Goal: Task Accomplishment & Management: Complete application form

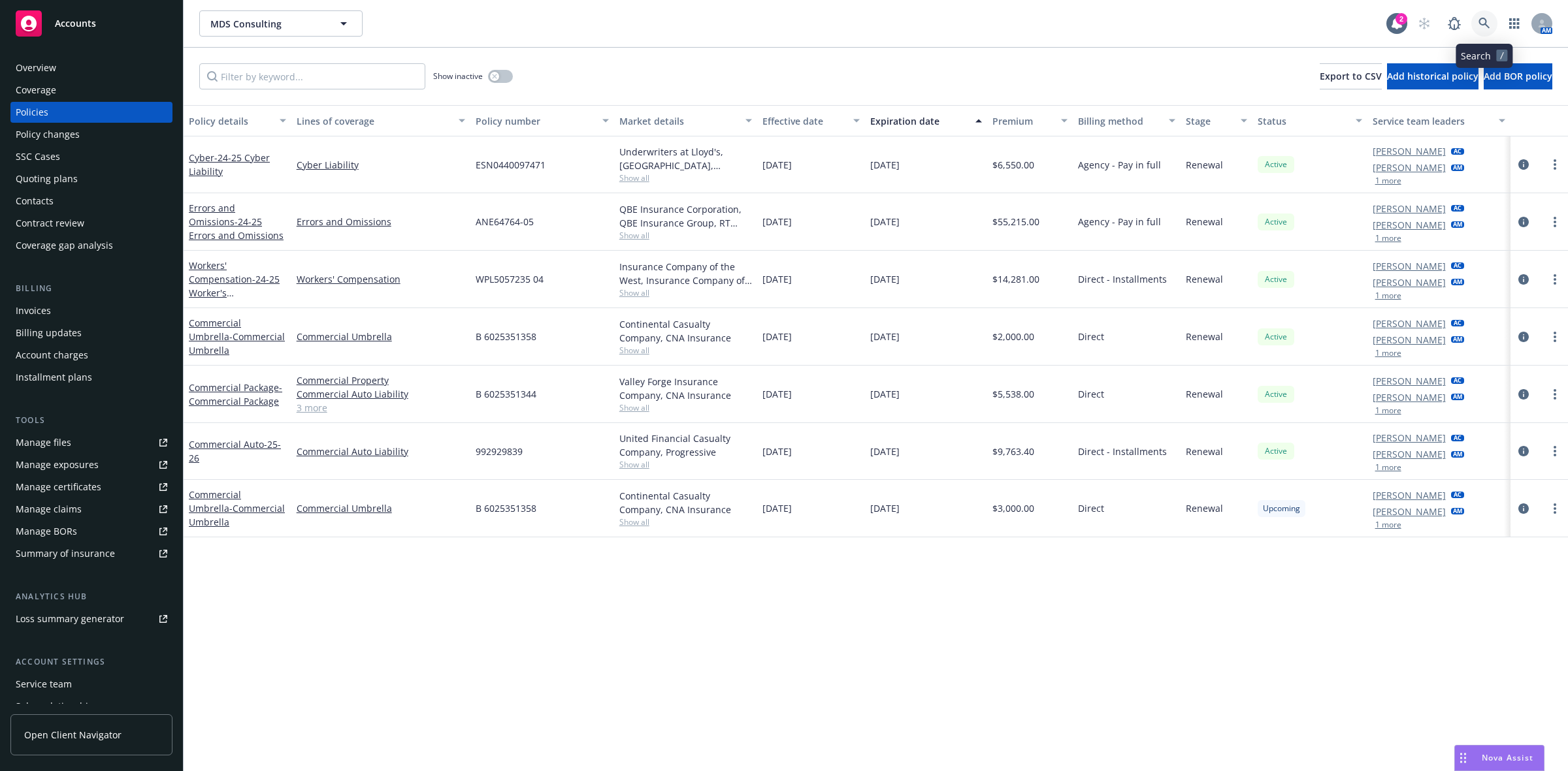
click at [1478, 28] on icon at bounding box center [1484, 24] width 12 height 12
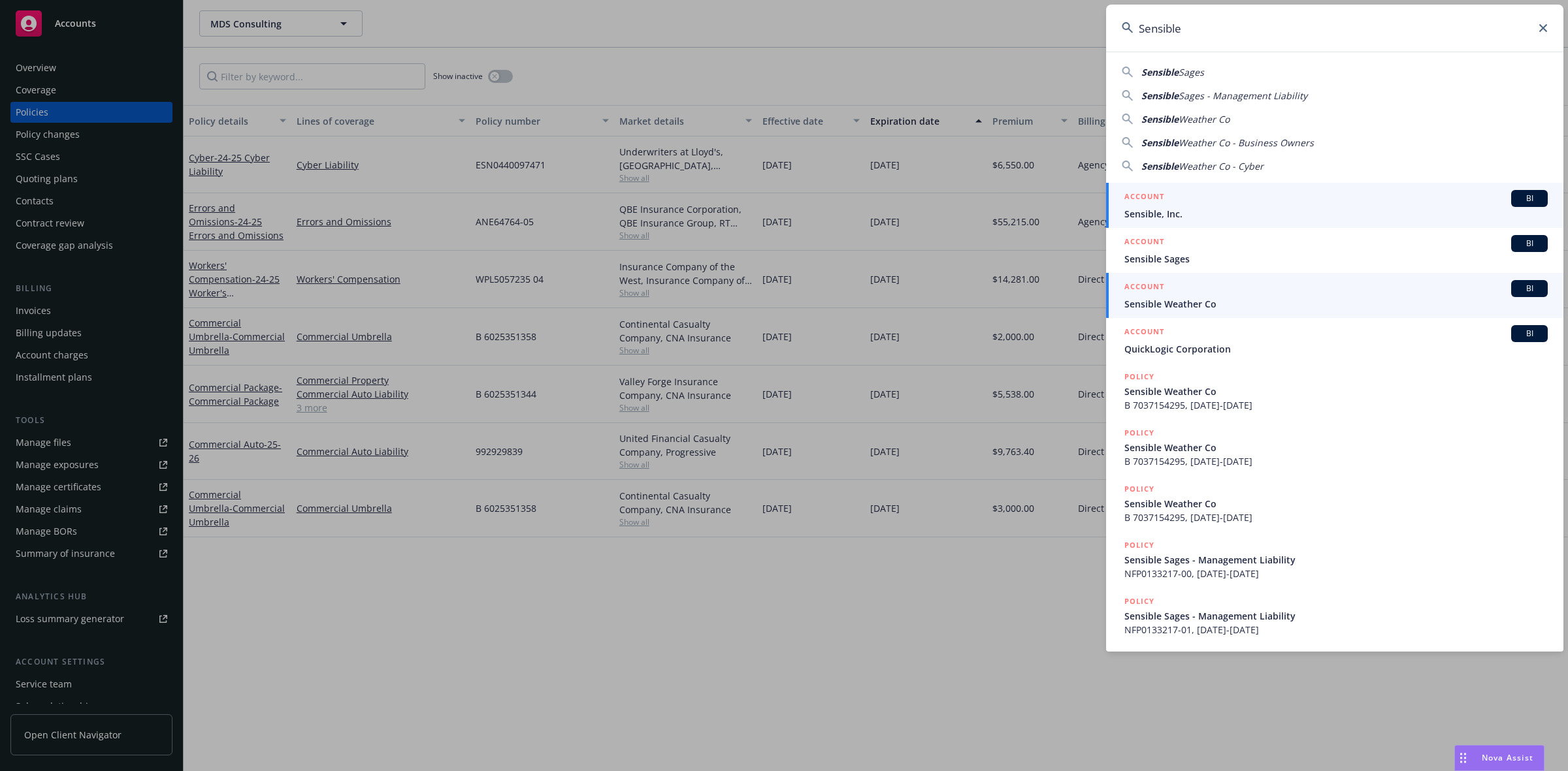
type input "Sensible"
click at [1175, 286] on div "ACCOUNT BI" at bounding box center [1337, 289] width 424 height 17
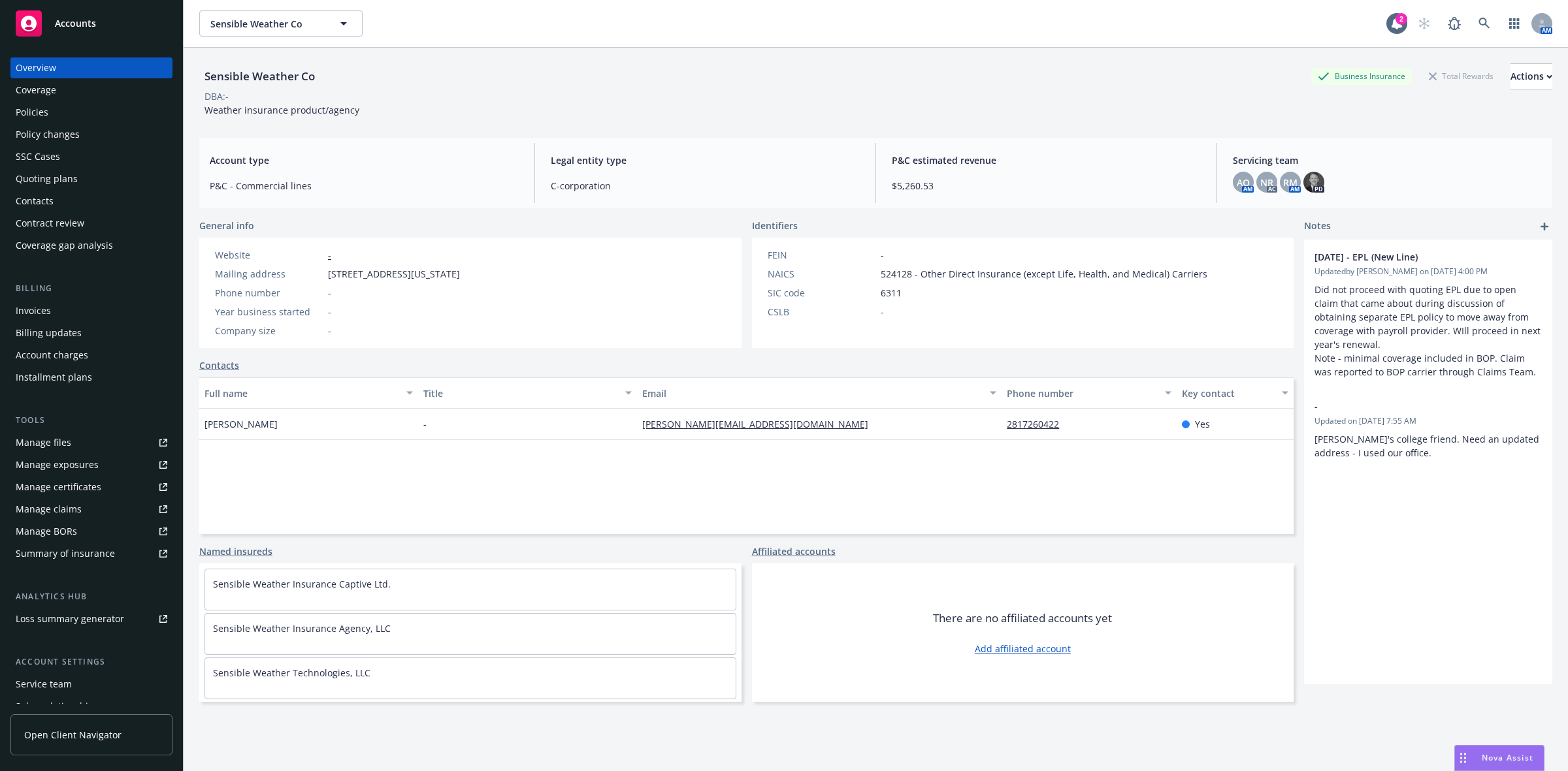
click at [67, 177] on div "Quoting plans" at bounding box center [46, 178] width 62 height 21
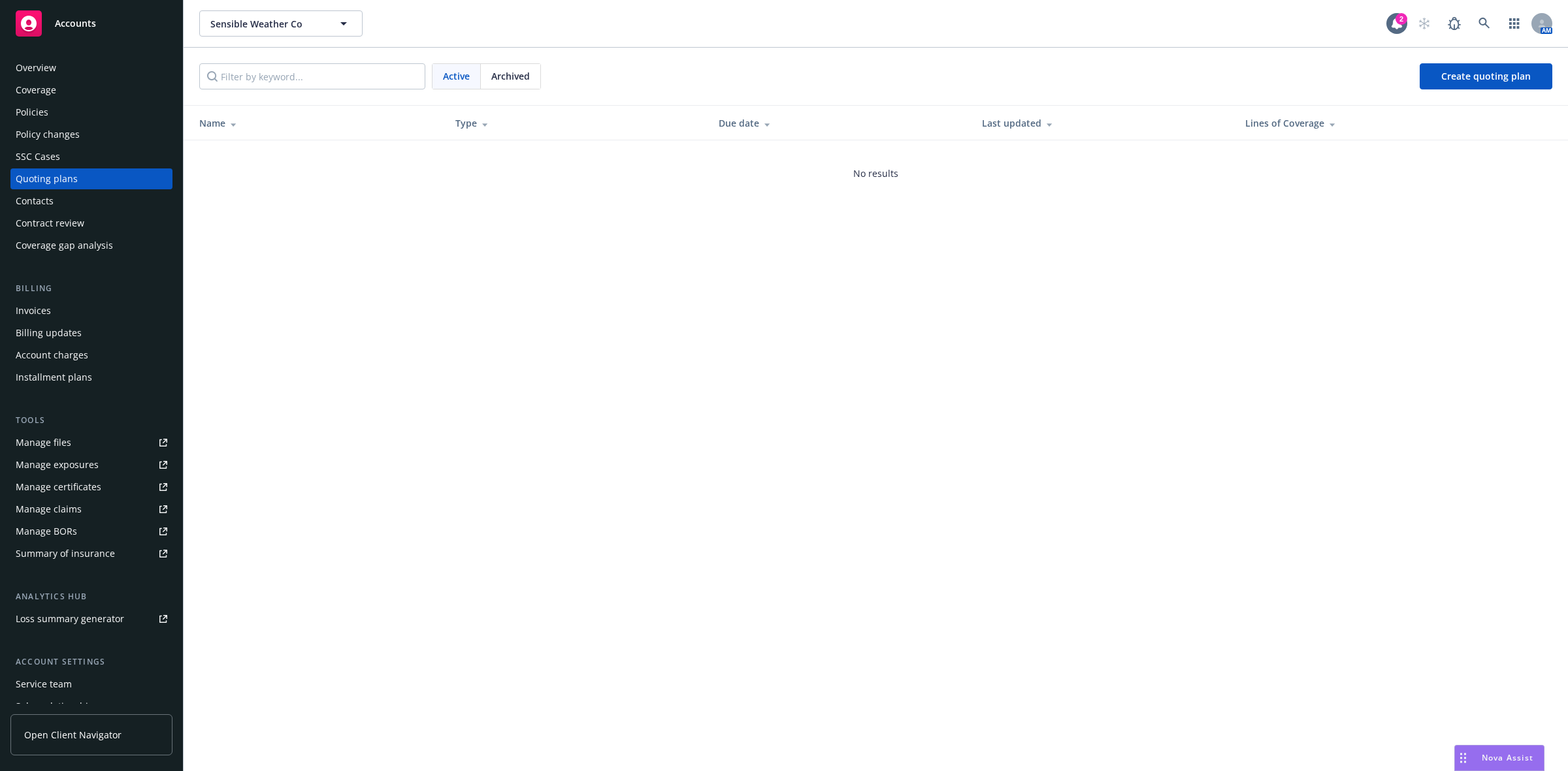
click at [515, 79] on span "Archived" at bounding box center [510, 76] width 38 height 14
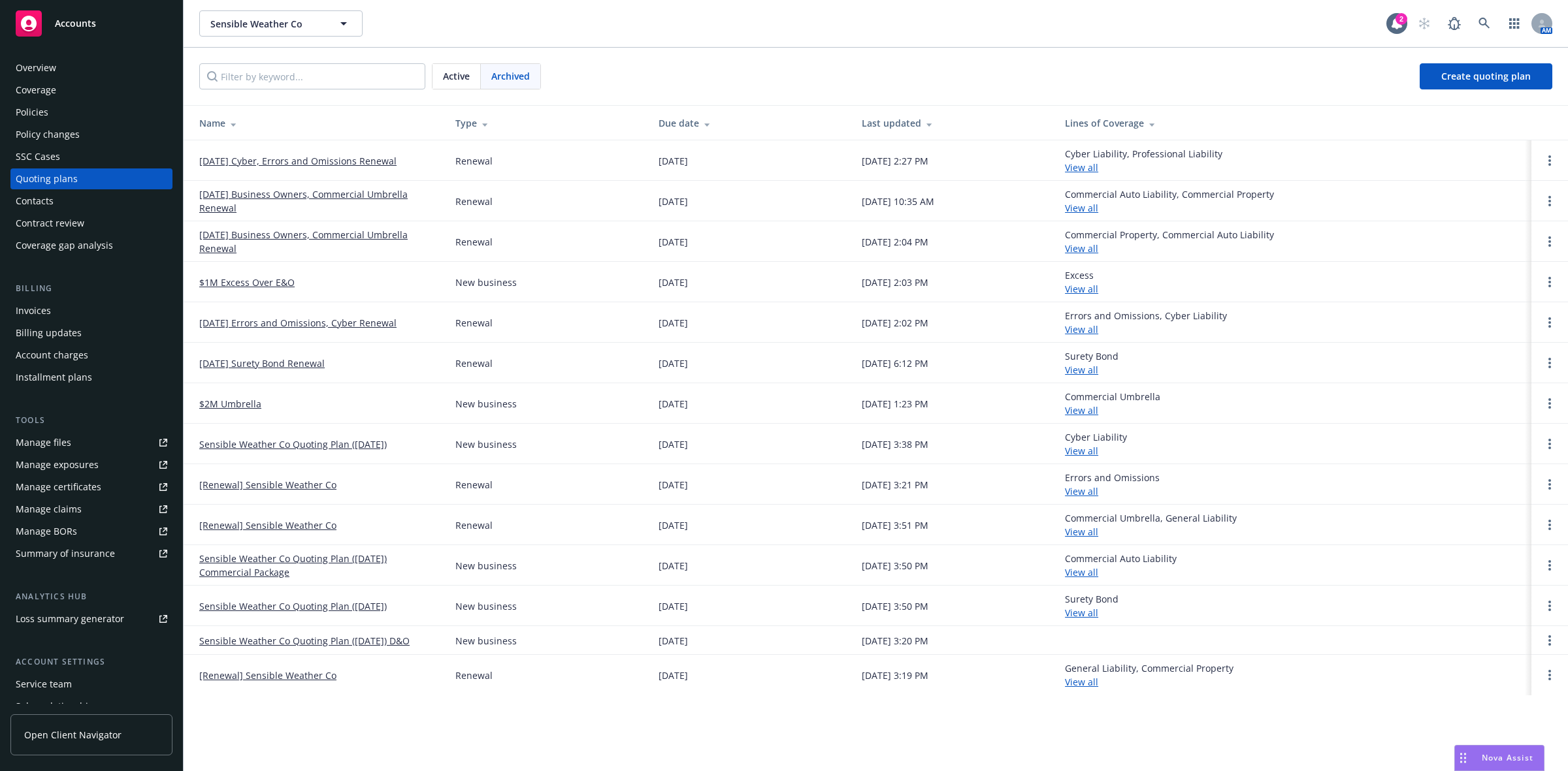
click at [466, 79] on span "Active" at bounding box center [456, 76] width 27 height 14
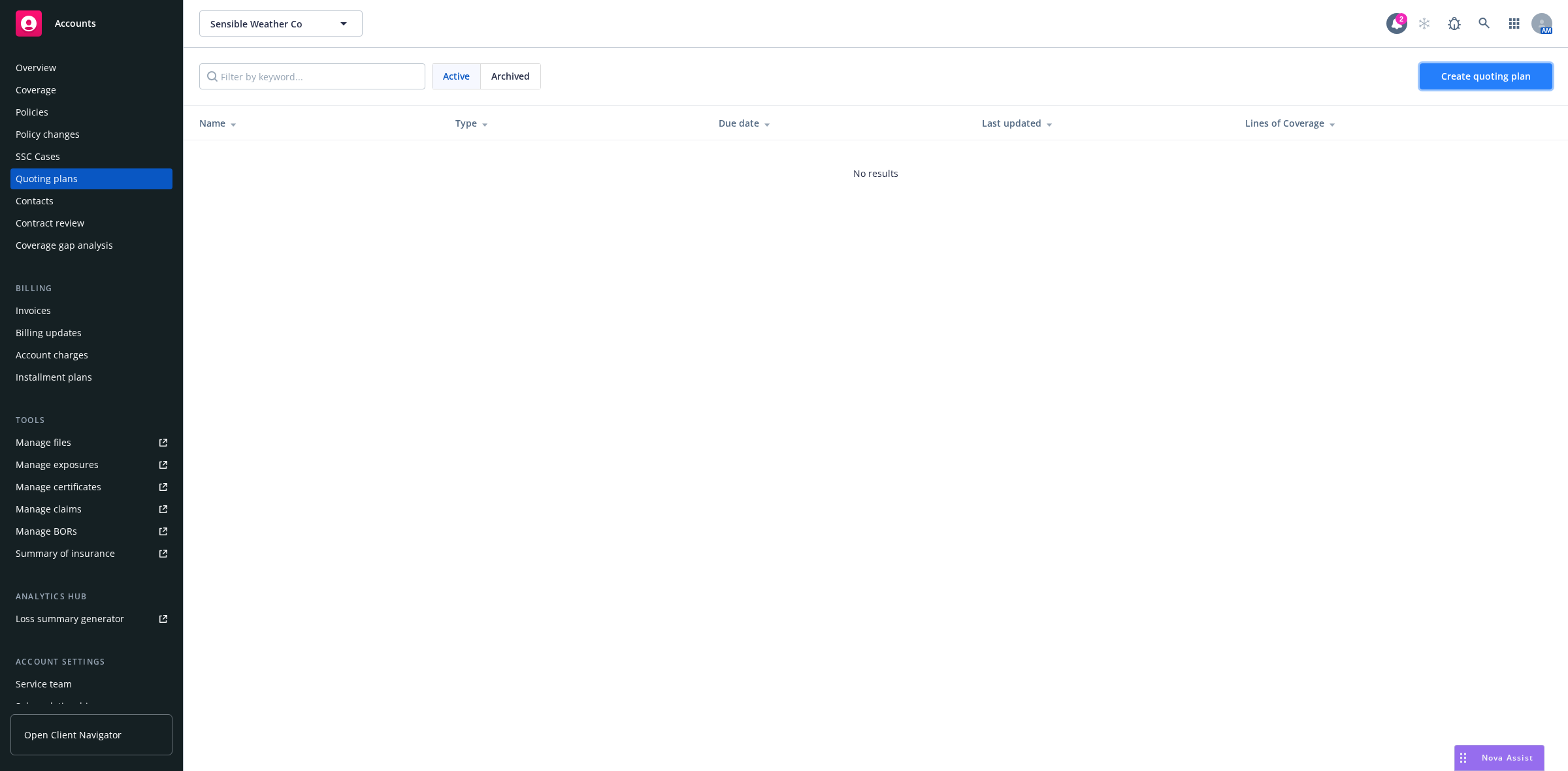
click at [1463, 80] on span "Create quoting plan" at bounding box center [1485, 76] width 90 height 13
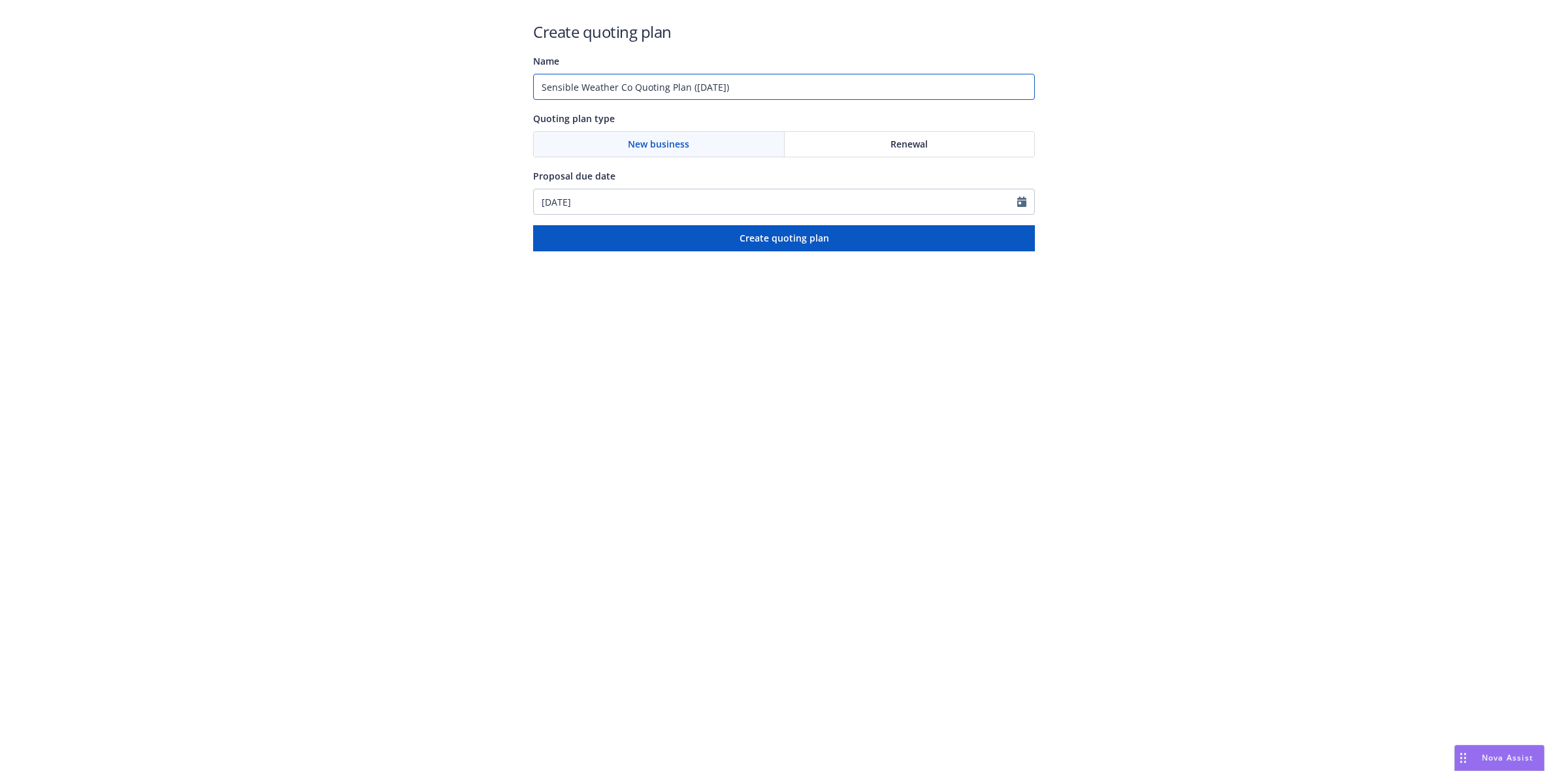
click at [756, 92] on input "Sensible Weather Co Quoting Plan ([DATE])" at bounding box center [783, 87] width 501 height 27
drag, startPoint x: 756, startPoint y: 92, endPoint x: 496, endPoint y: 95, distance: 260.0
click at [496, 95] on div "Create quoting plan Name Sensible Weather Co Quoting Plan ([DATE]) Quoting plan…" at bounding box center [784, 125] width 1568 height 251
type input "2025 New Business EPL"
select select "8"
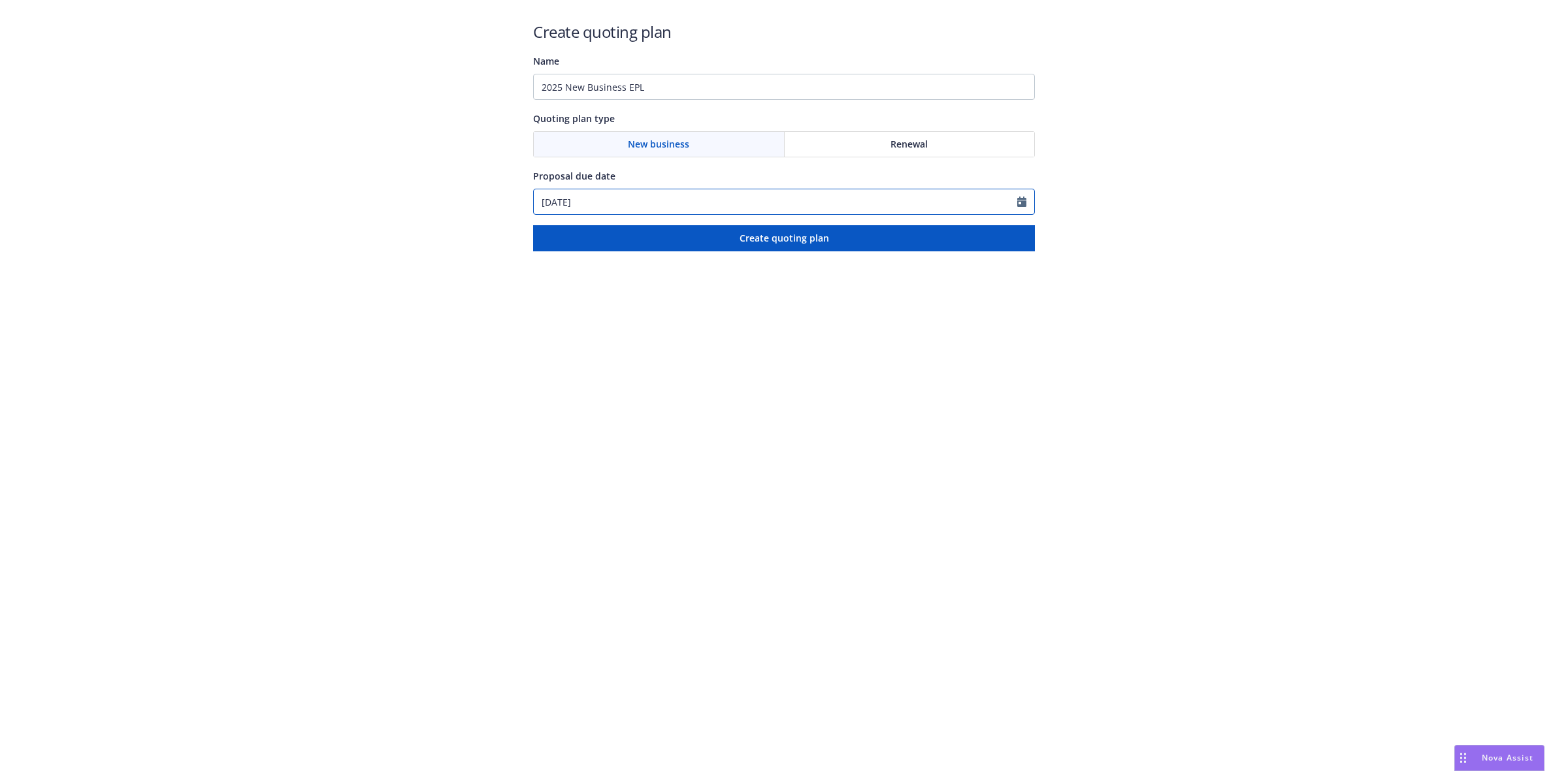
click at [628, 210] on input "[DATE]" at bounding box center [775, 201] width 484 height 25
click at [573, 379] on span "1" at bounding box center [571, 376] width 20 height 17
type input "[DATE]"
click at [717, 251] on html "Create quoting plan Name 2025 New Business EPL Quoting plan type New business R…" at bounding box center [784, 125] width 1568 height 251
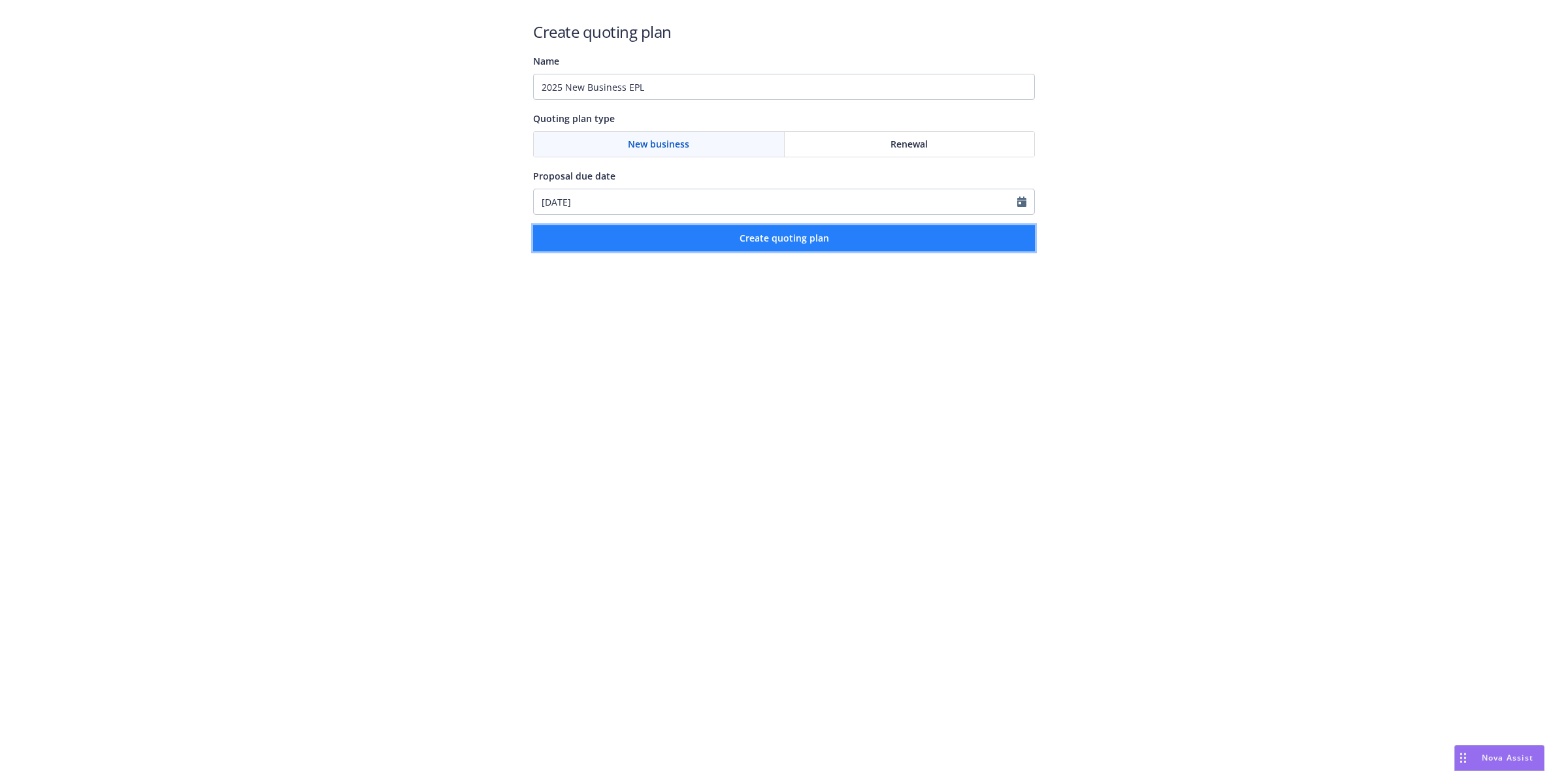
click at [726, 238] on button "Create quoting plan" at bounding box center [783, 238] width 501 height 27
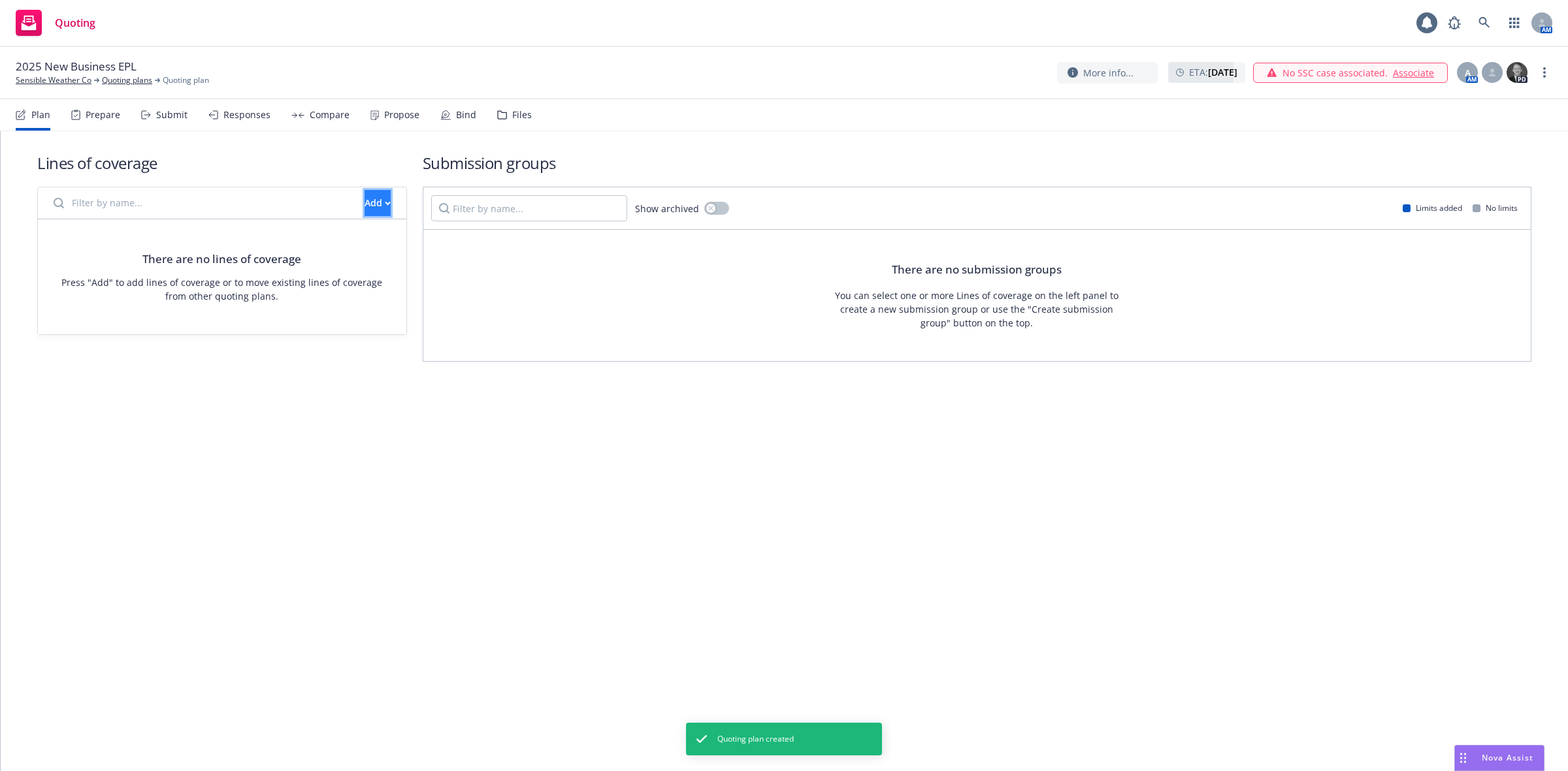
click at [364, 190] on button "Add" at bounding box center [377, 203] width 27 height 27
click at [361, 237] on span "Create new business lines of coverage" at bounding box center [422, 236] width 199 height 13
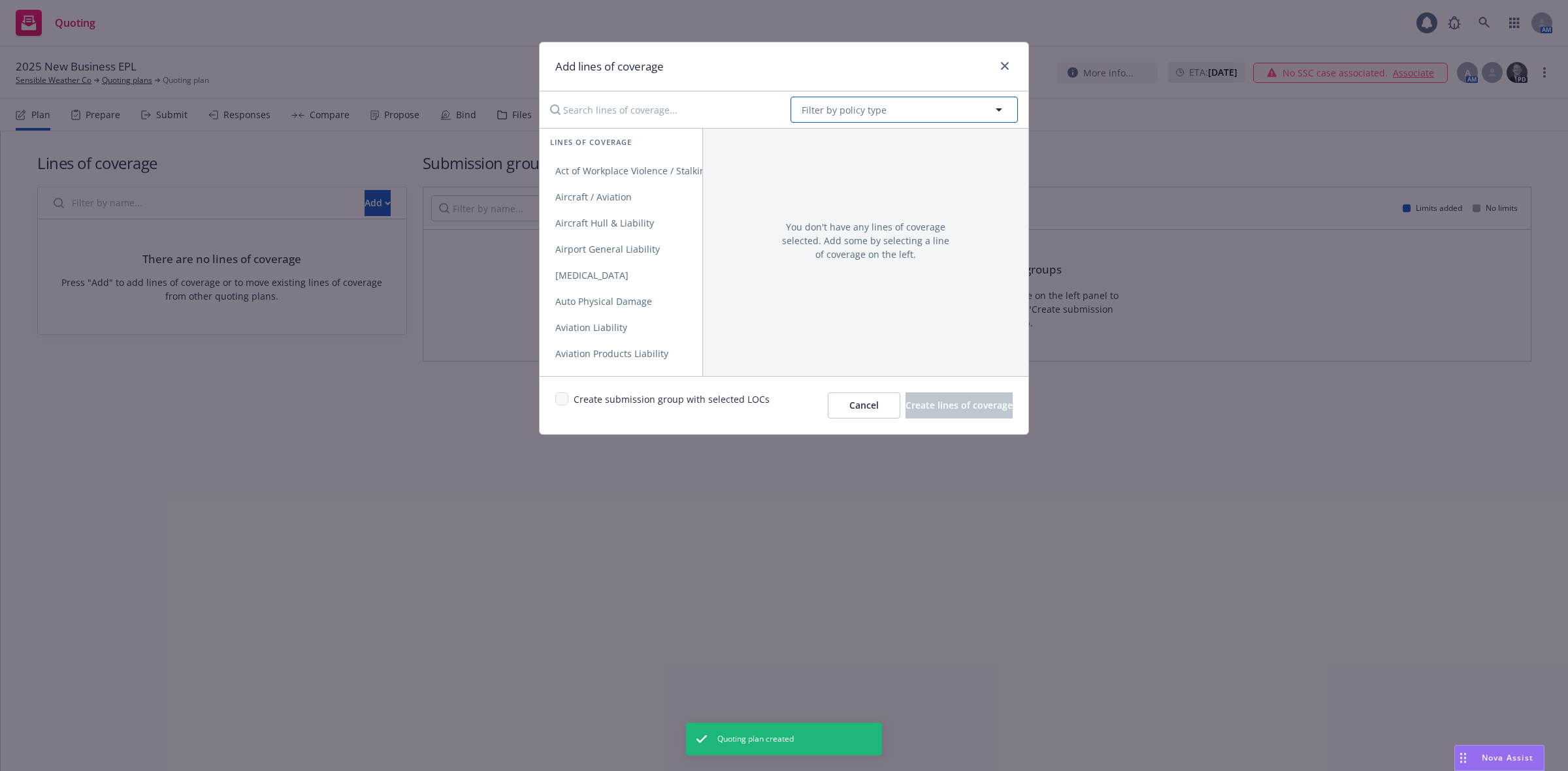
click at [858, 105] on span "Filter by policy type" at bounding box center [844, 110] width 85 height 14
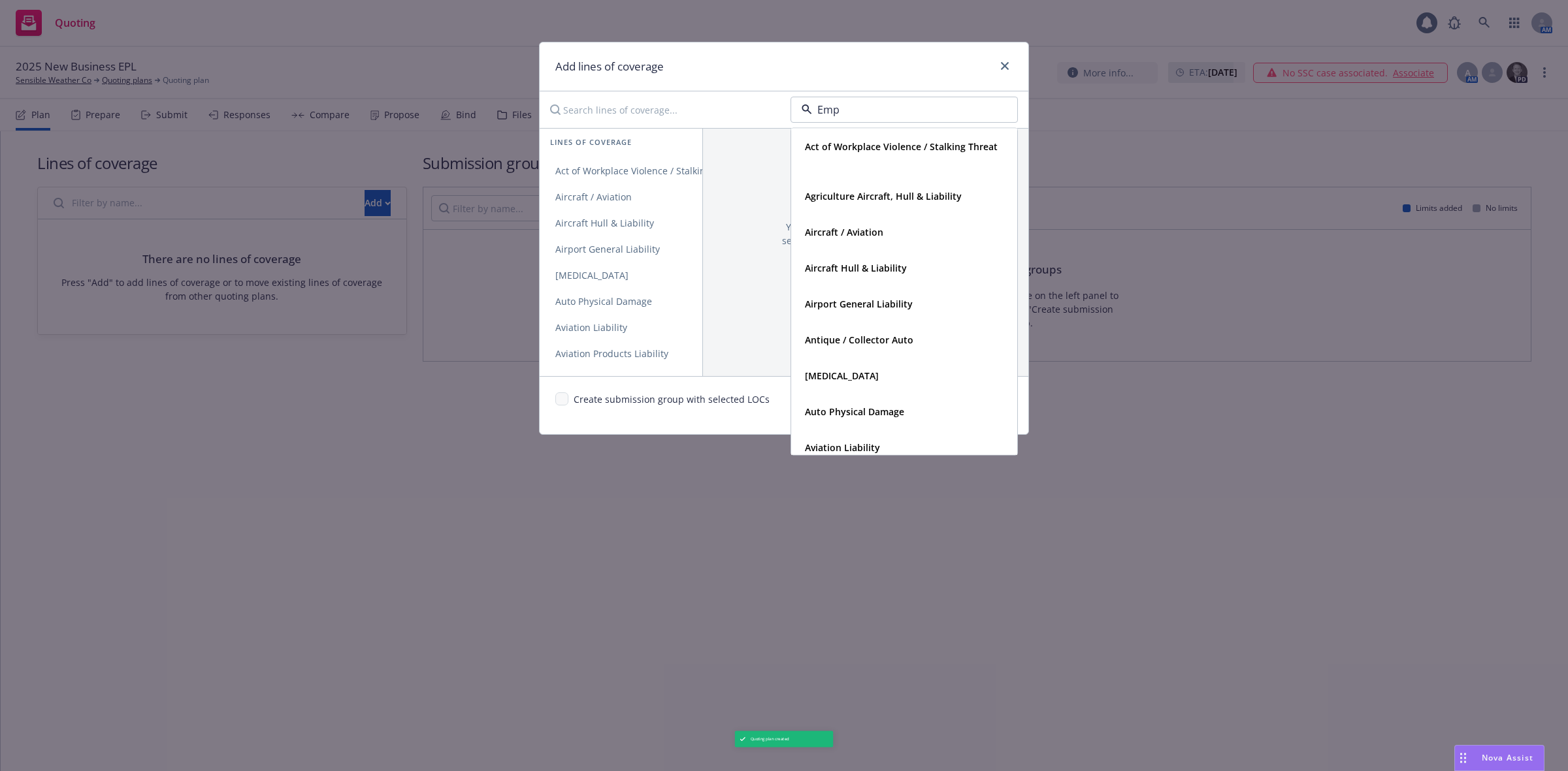
type input "Empl"
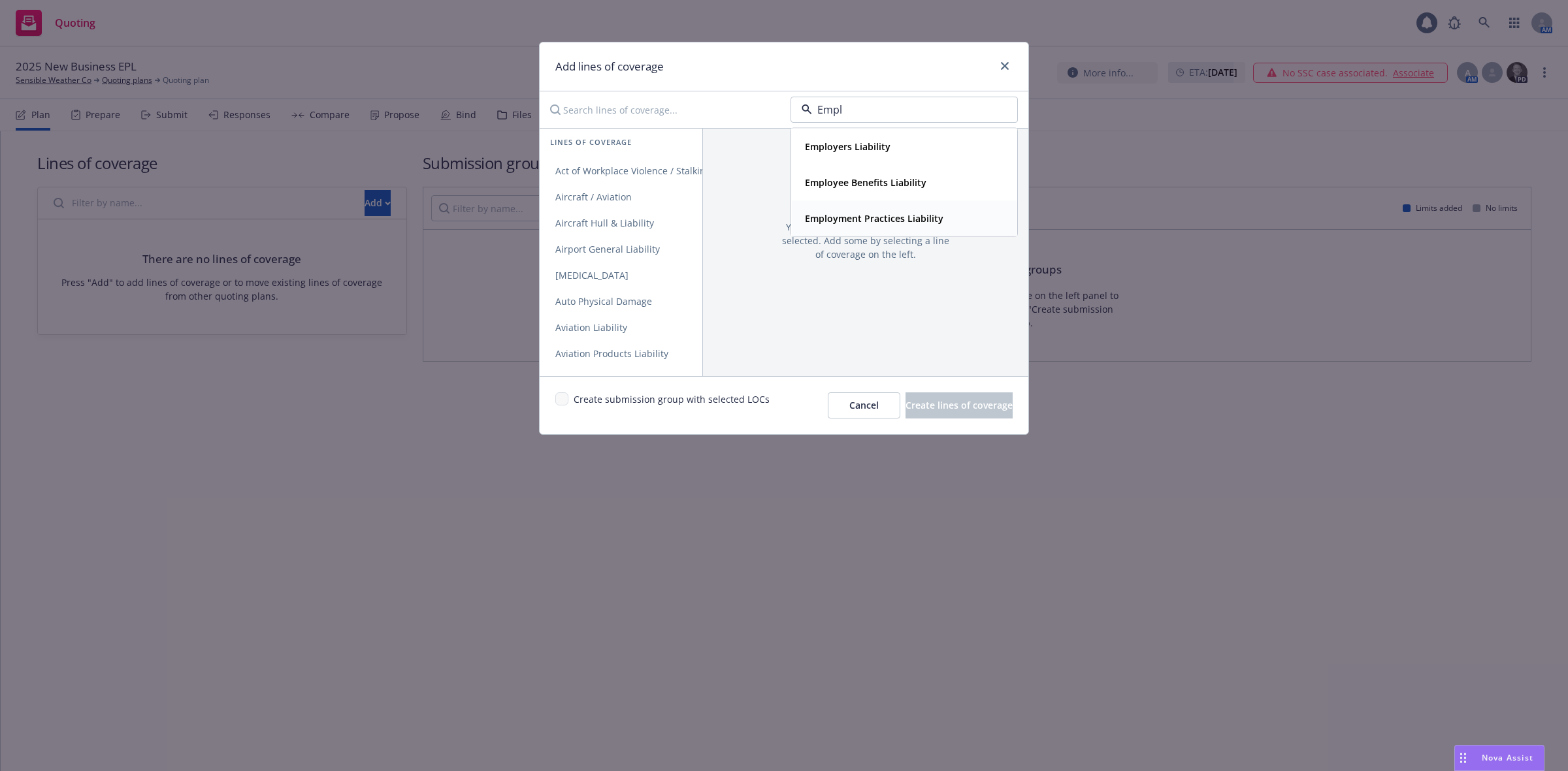
click at [871, 221] on strong "Employment Practices Liability" at bounding box center [874, 219] width 139 height 13
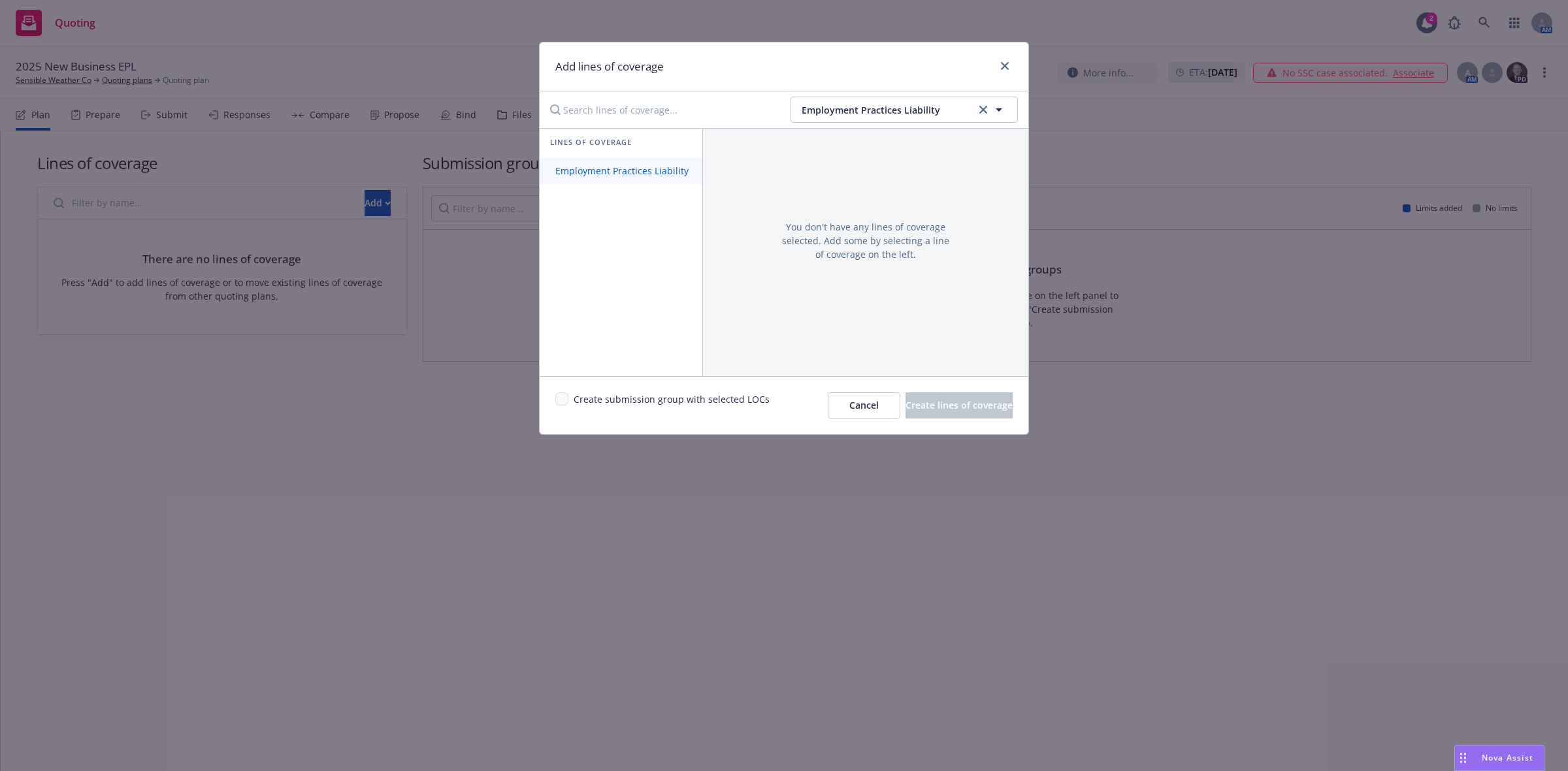
click at [644, 175] on span "Employment Practices Liability" at bounding box center [621, 170] width 164 height 13
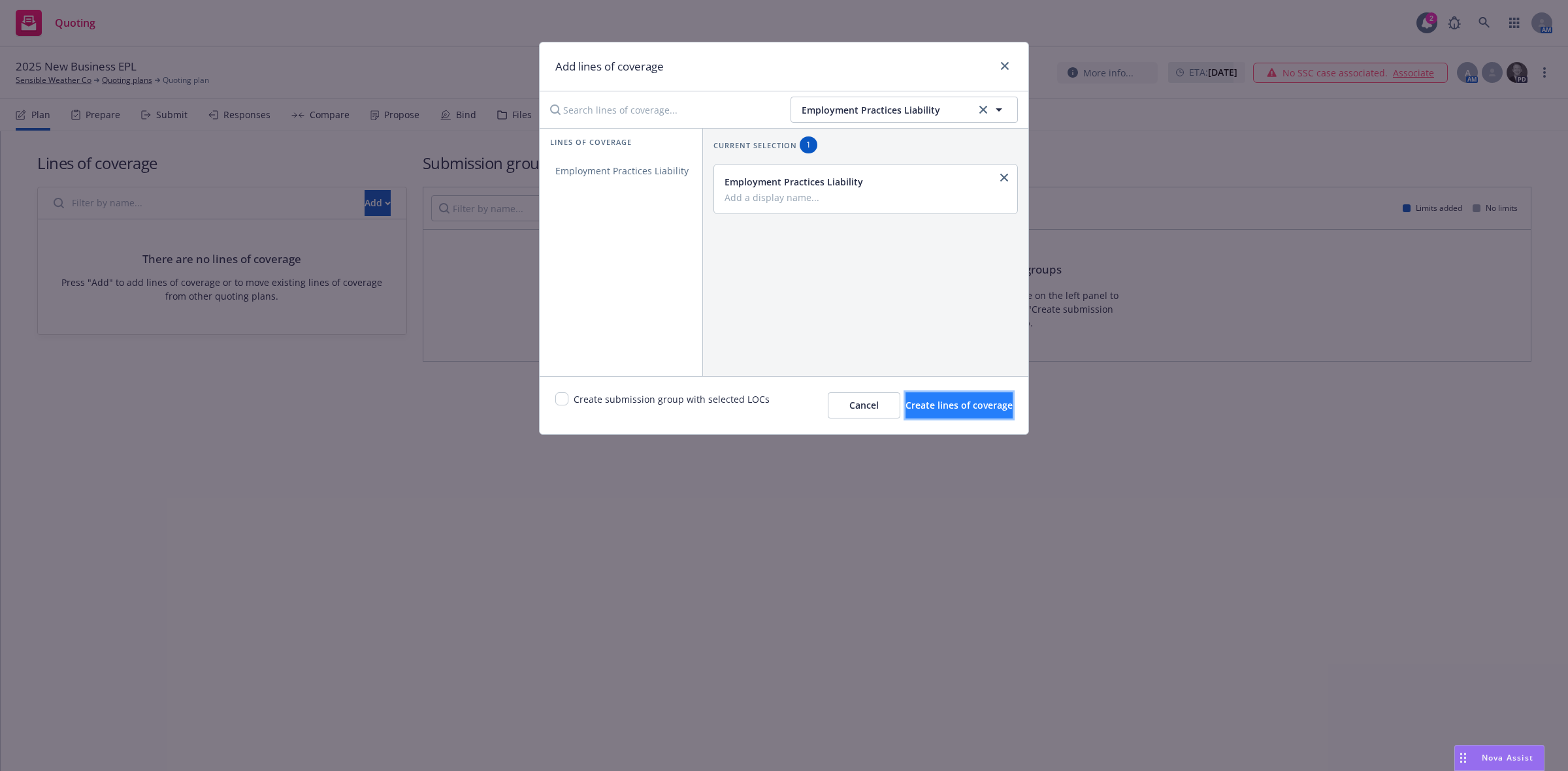
click at [905, 410] on span "Create lines of coverage" at bounding box center [958, 405] width 107 height 13
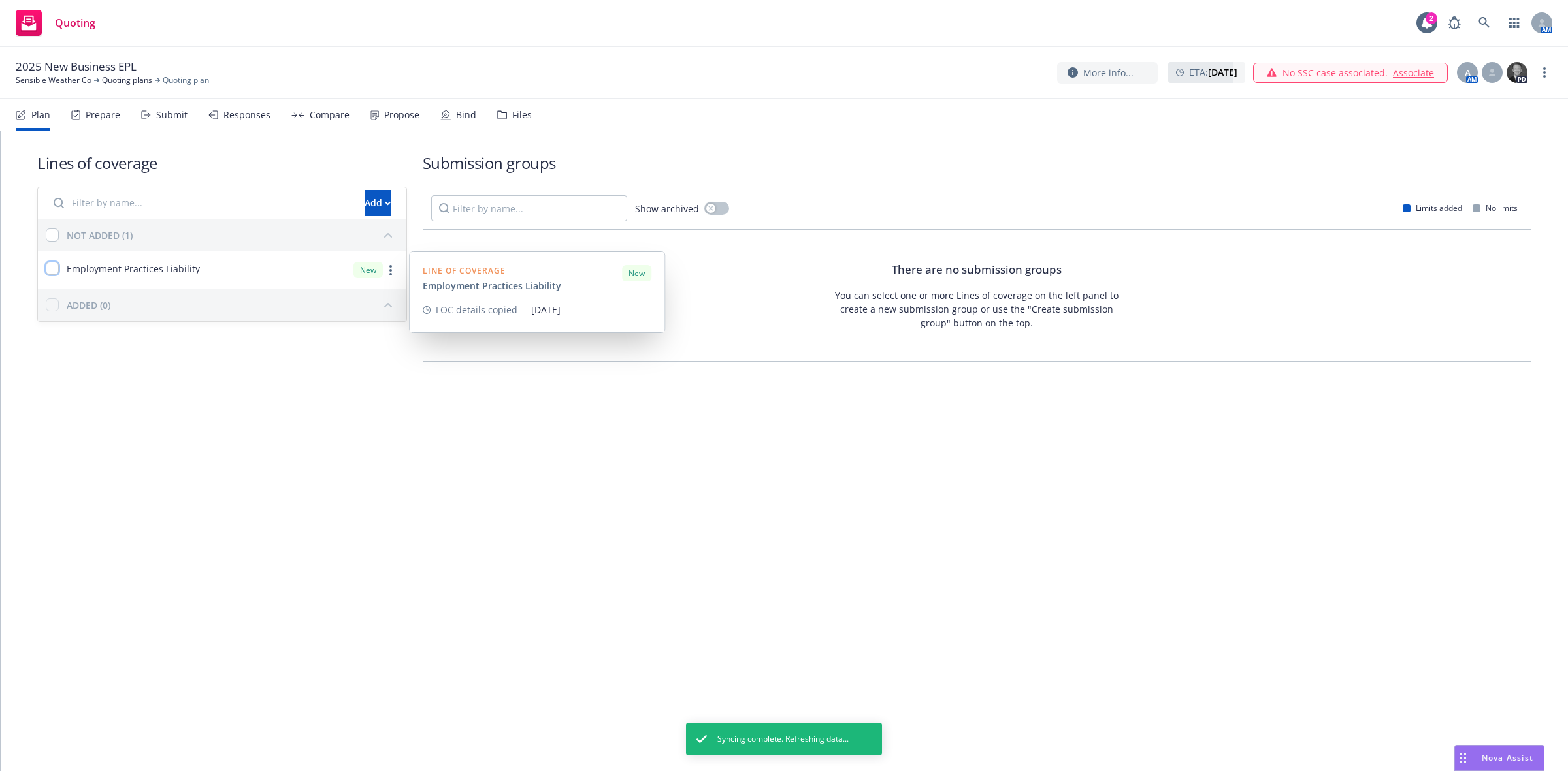
click at [53, 269] on input "checkbox" at bounding box center [51, 268] width 13 height 13
checkbox input "true"
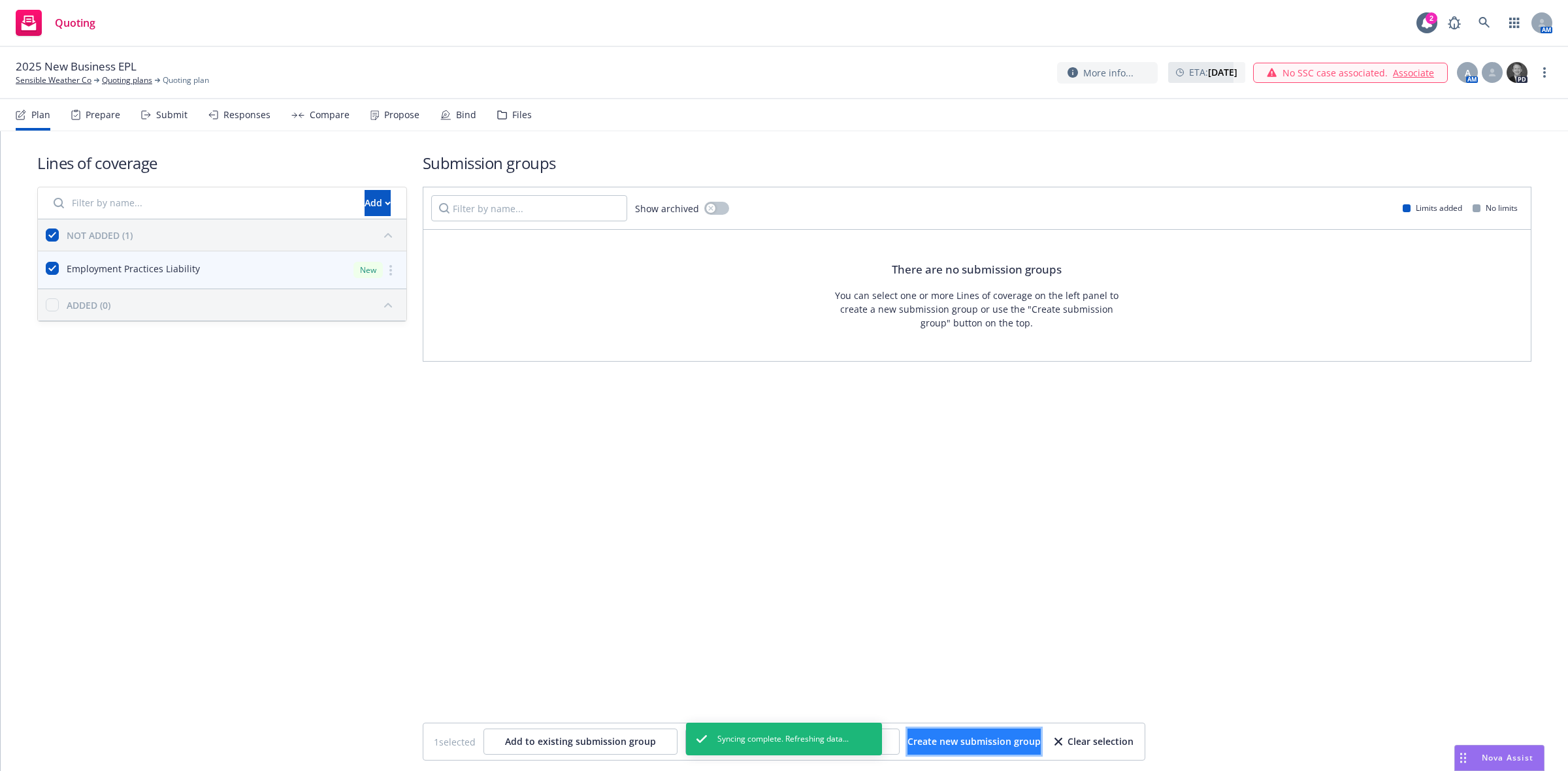
click at [995, 742] on span "Create new submission group" at bounding box center [973, 741] width 133 height 13
checkbox input "false"
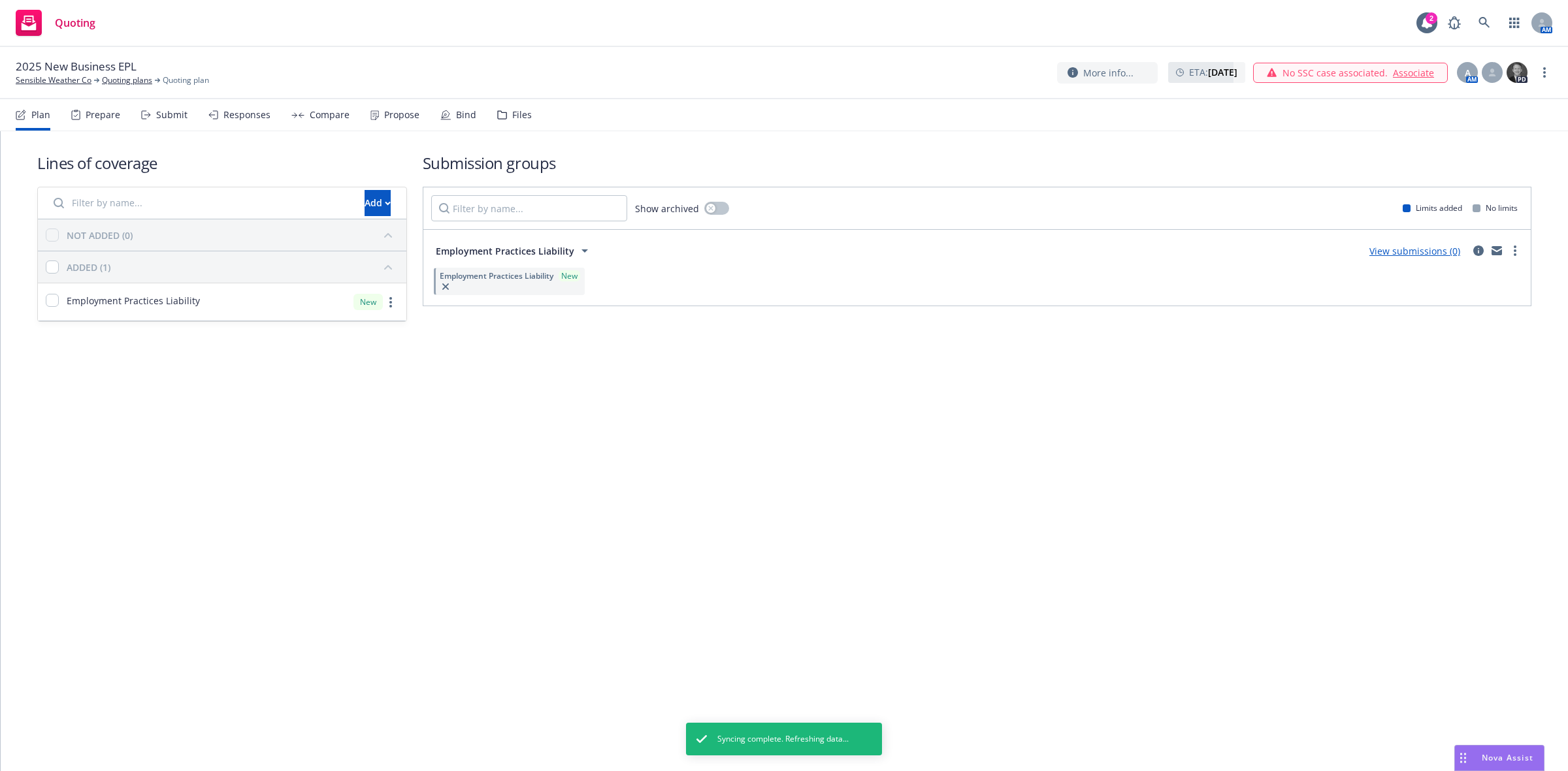
click at [1408, 255] on link "View submissions (0)" at bounding box center [1414, 251] width 91 height 13
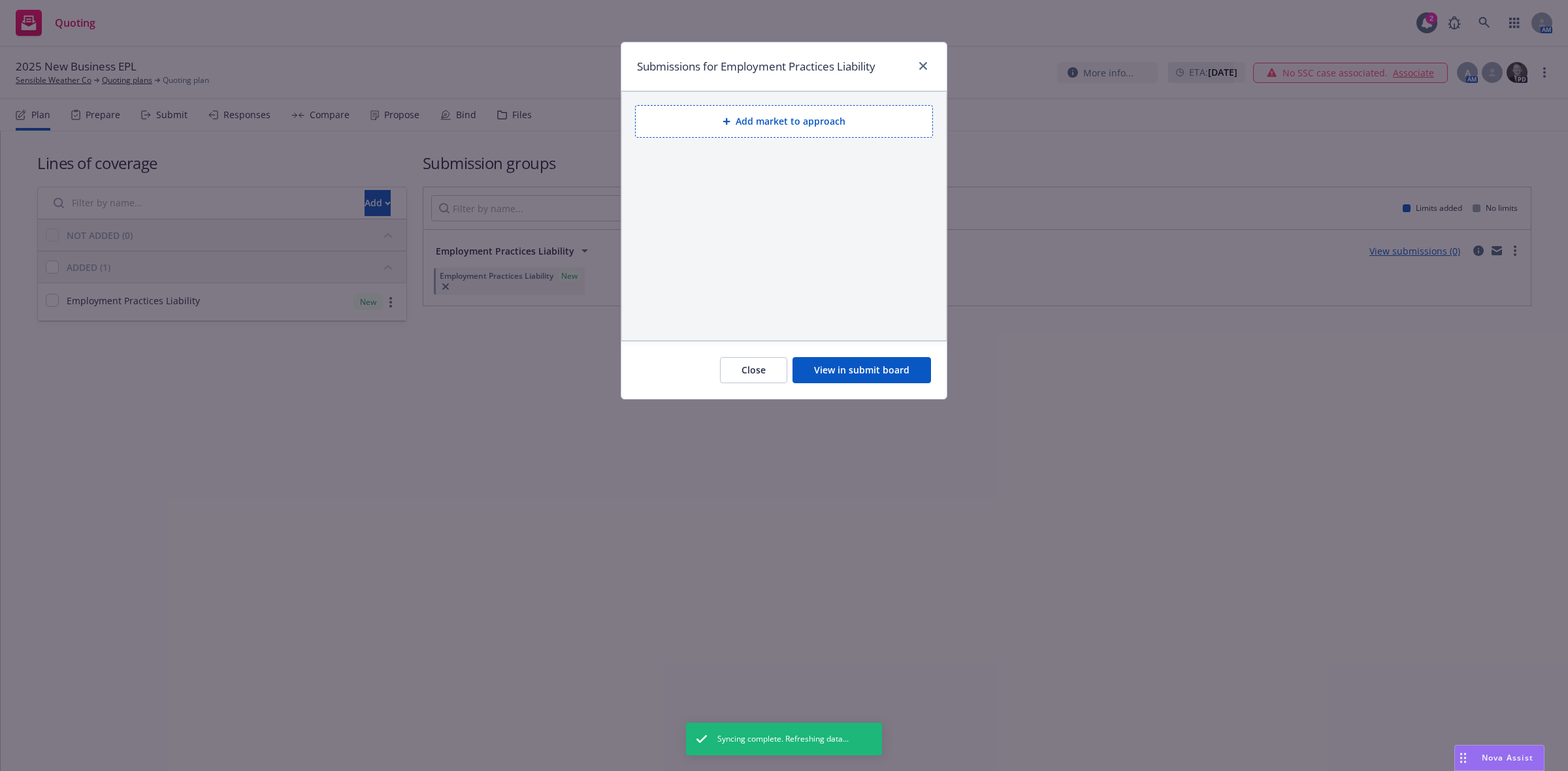
click at [761, 131] on button "Add market to approach" at bounding box center [784, 121] width 297 height 32
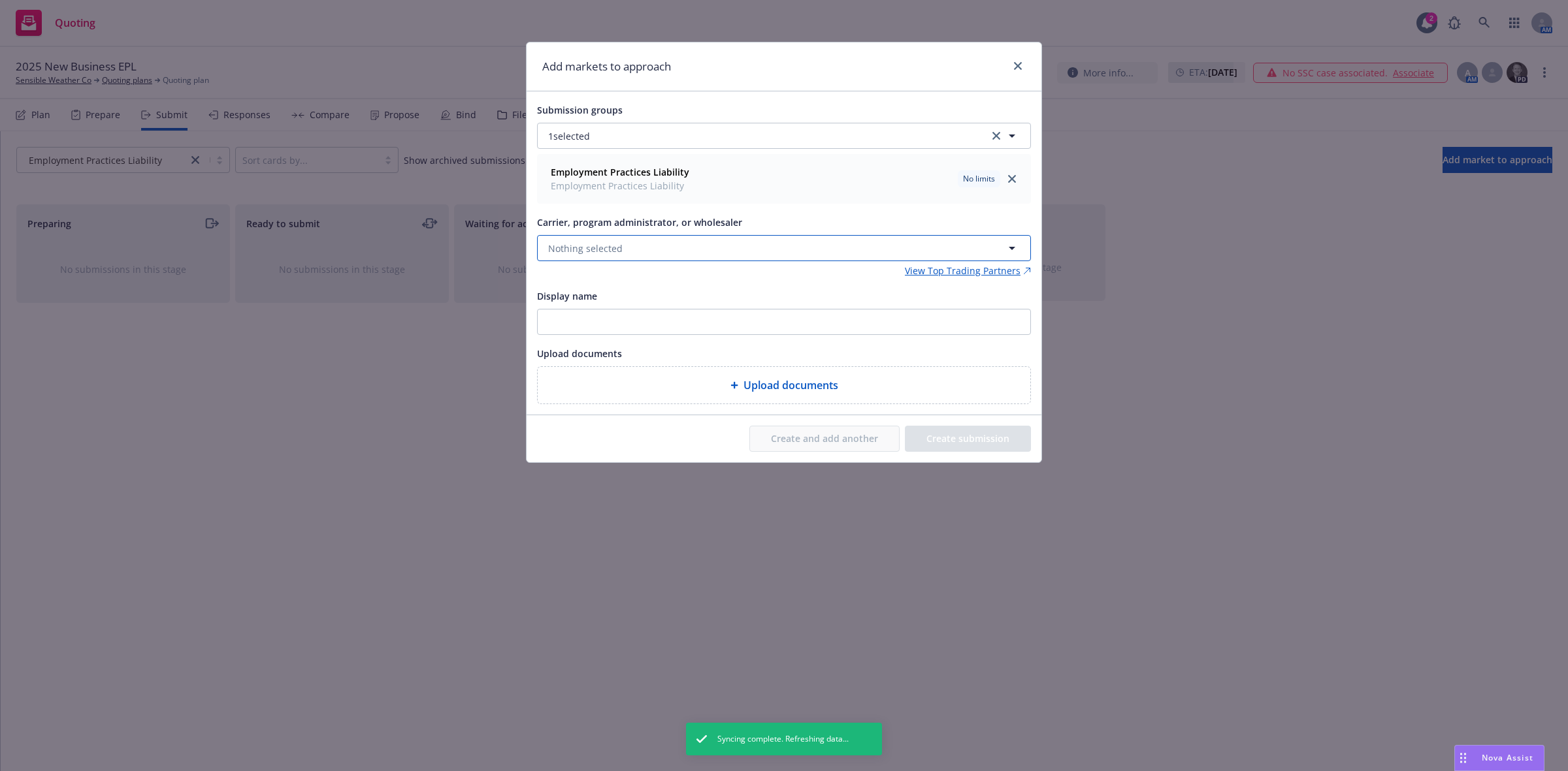
click at [596, 246] on span "Nothing selected" at bounding box center [586, 248] width 75 height 14
type input "PH"
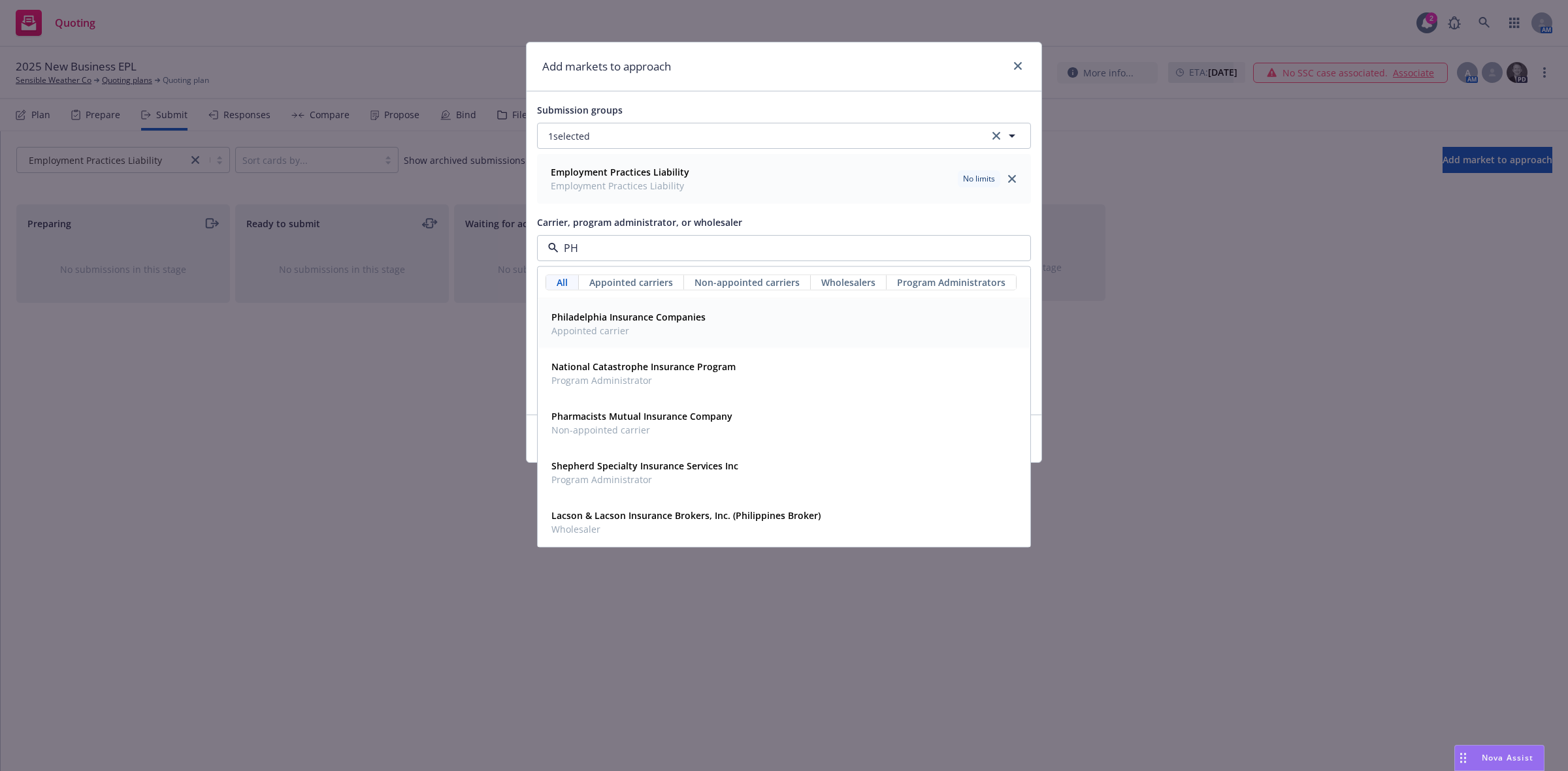
click at [567, 315] on strong "Philadelphia Insurance Companies" at bounding box center [628, 317] width 155 height 13
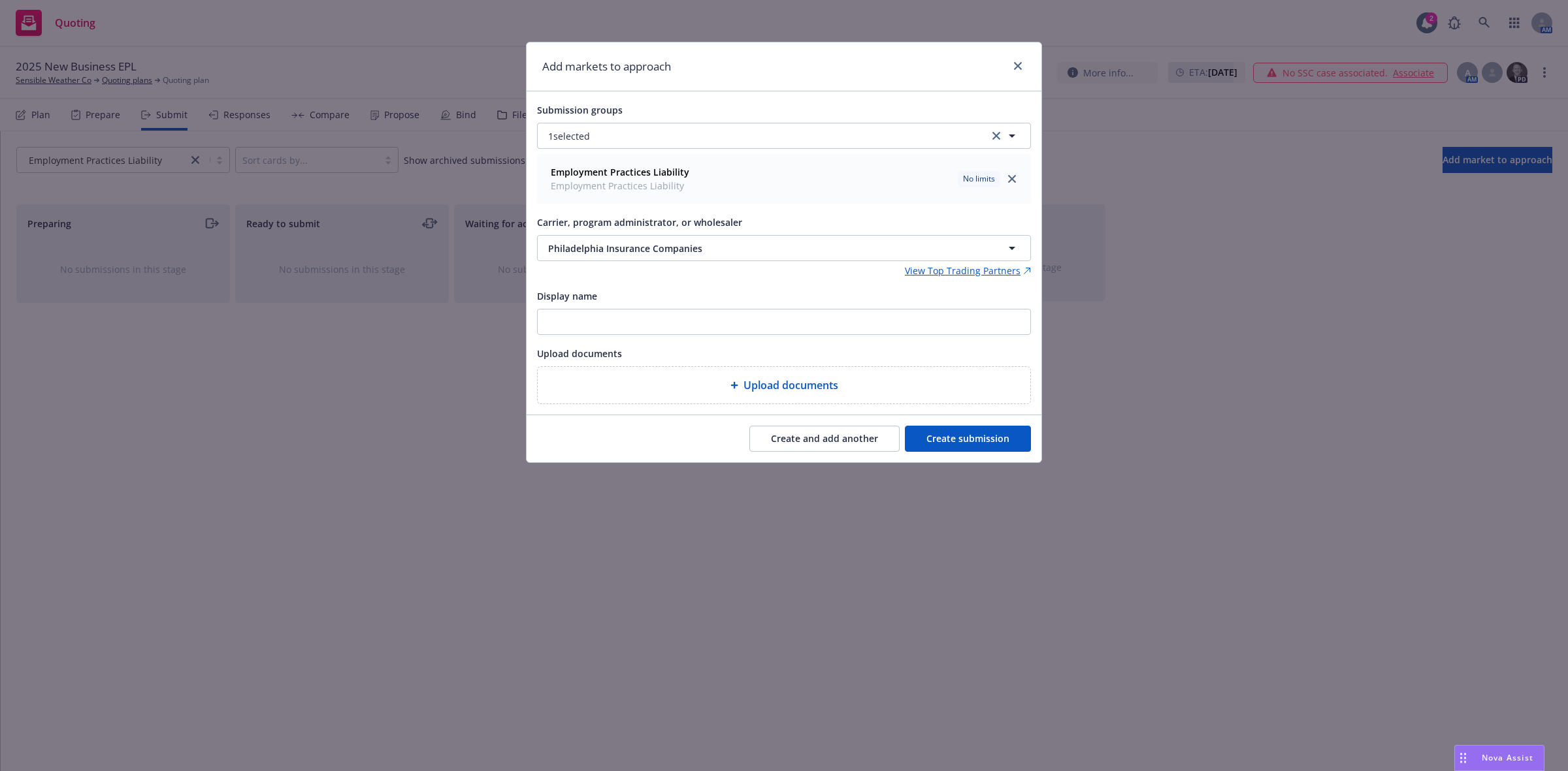
click at [970, 444] on button "Create submission" at bounding box center [968, 439] width 126 height 27
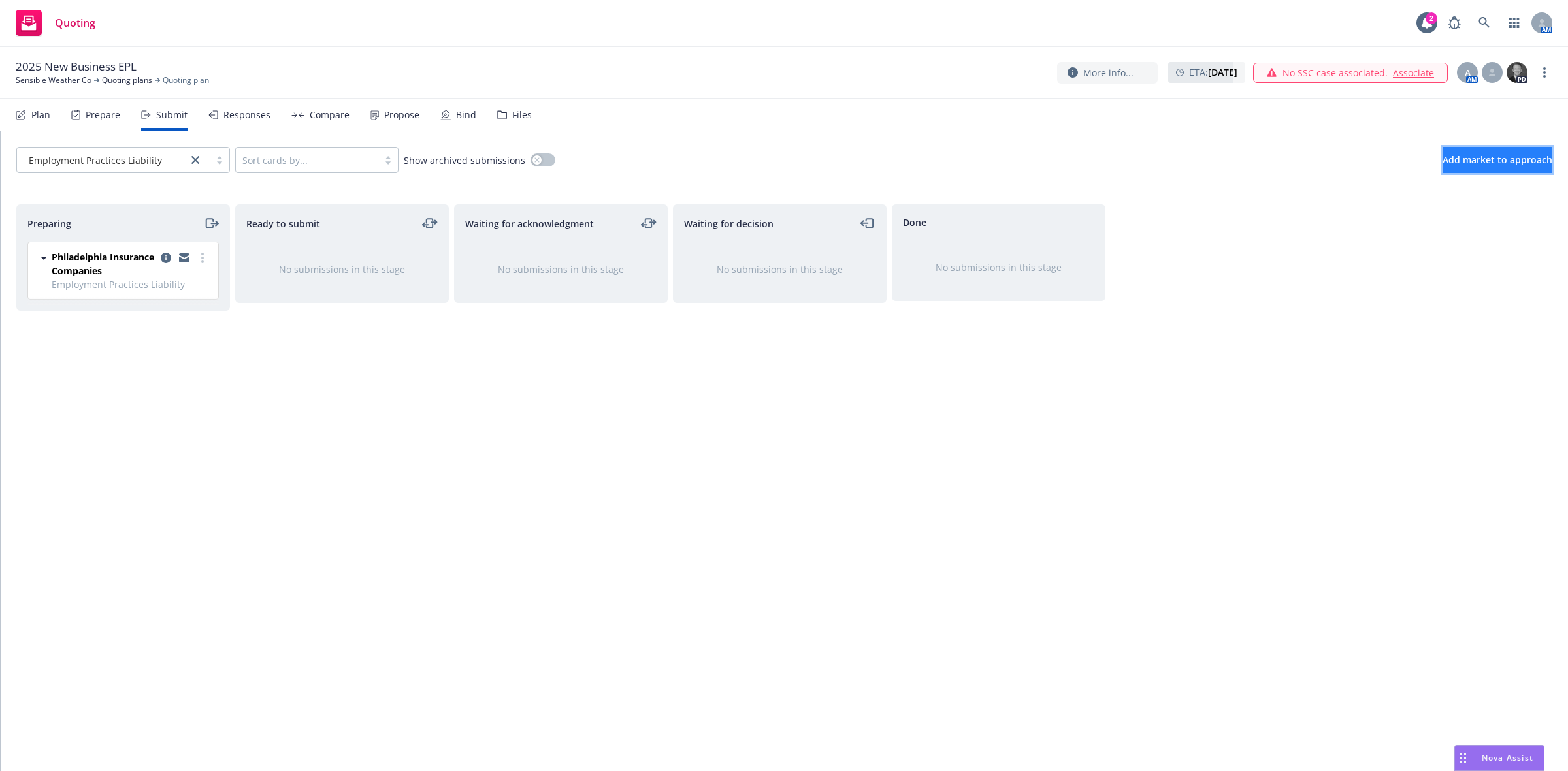
click at [1473, 164] on span "Add market to approach" at bounding box center [1497, 160] width 109 height 13
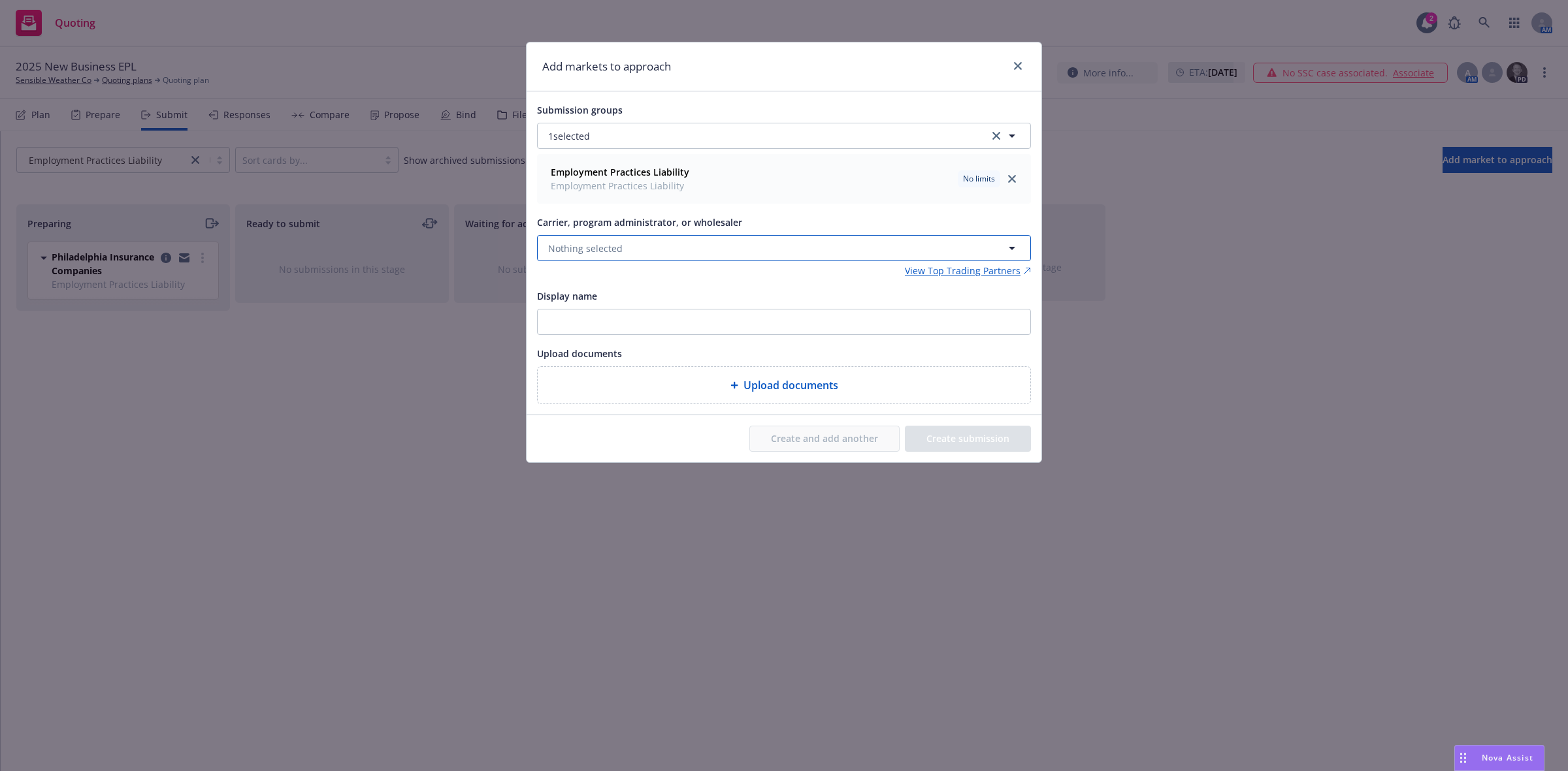
click at [786, 249] on button "Nothing selected" at bounding box center [783, 248] width 493 height 27
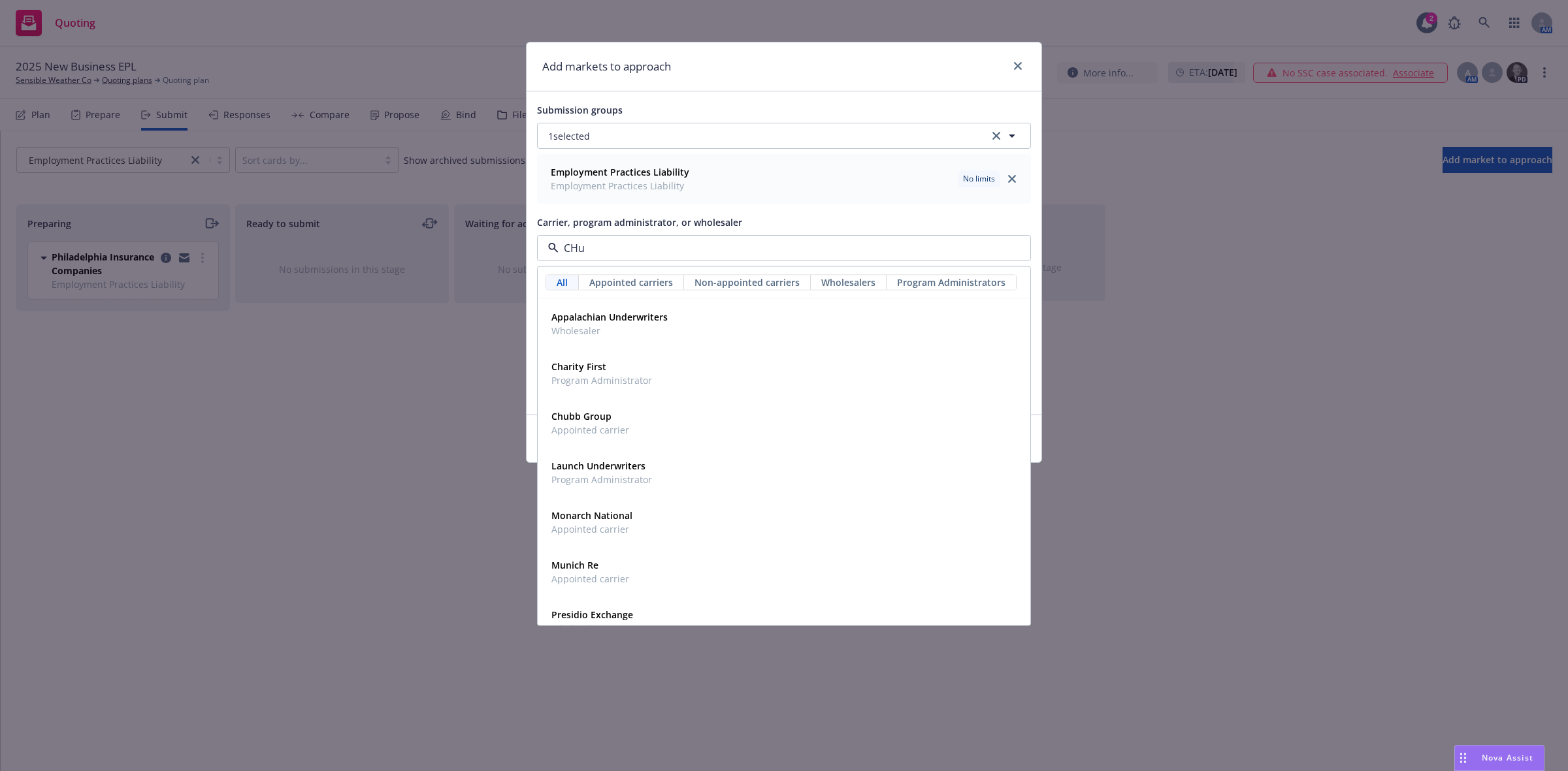
type input "CHub"
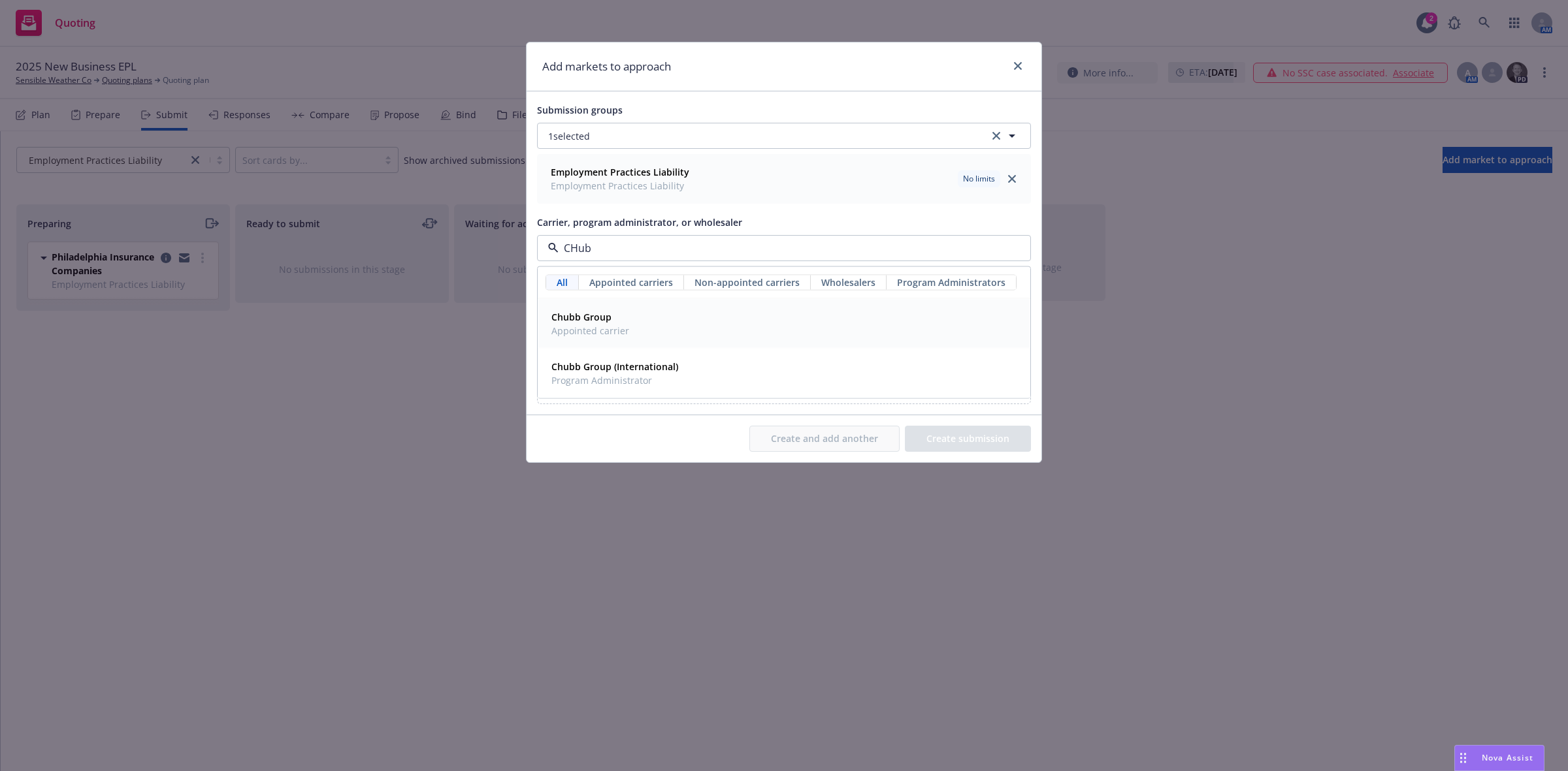
click at [703, 328] on div "Chubb Group Appointed carrier" at bounding box center [784, 323] width 476 height 32
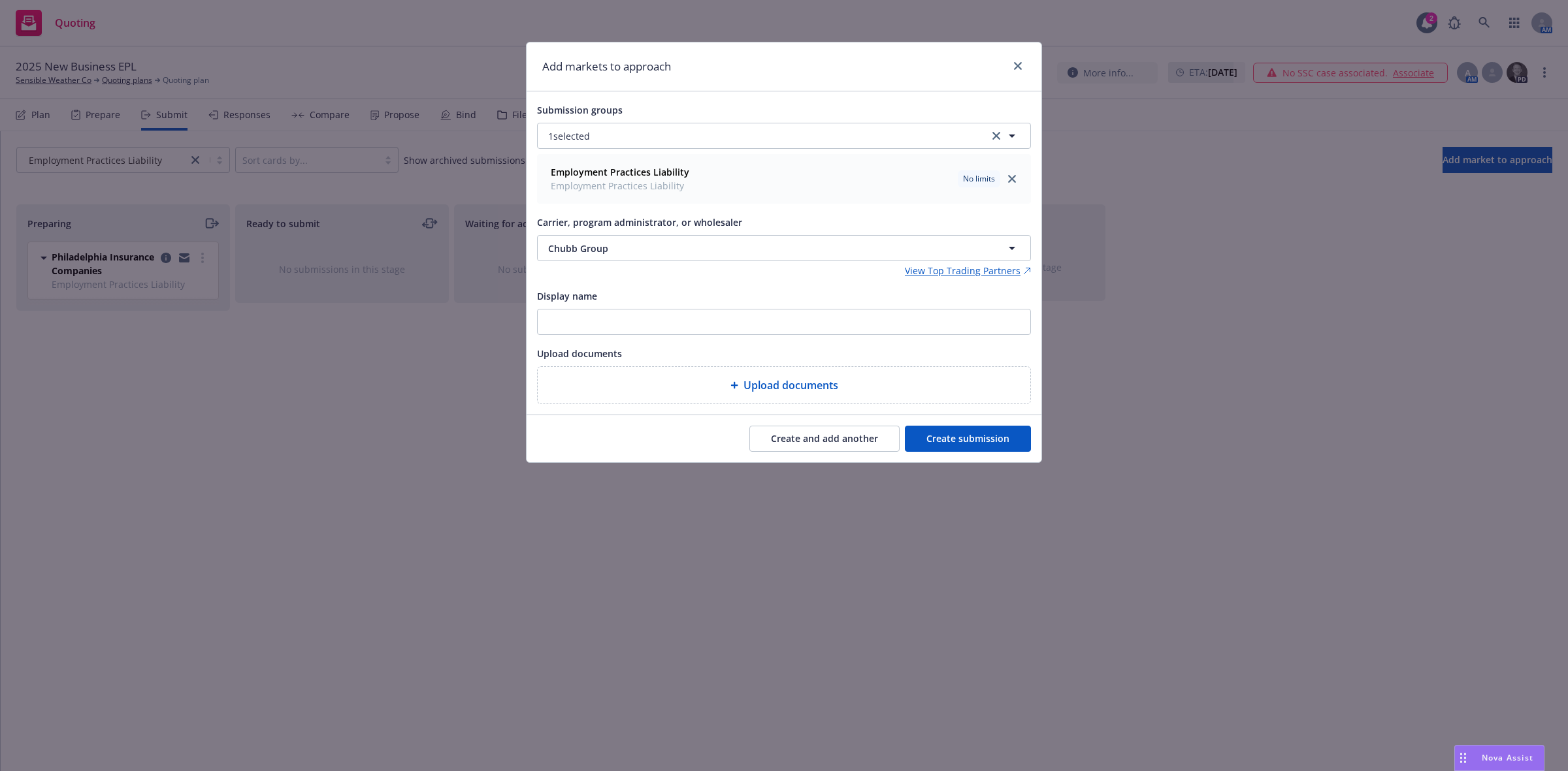
click at [942, 427] on button "Create submission" at bounding box center [968, 439] width 126 height 27
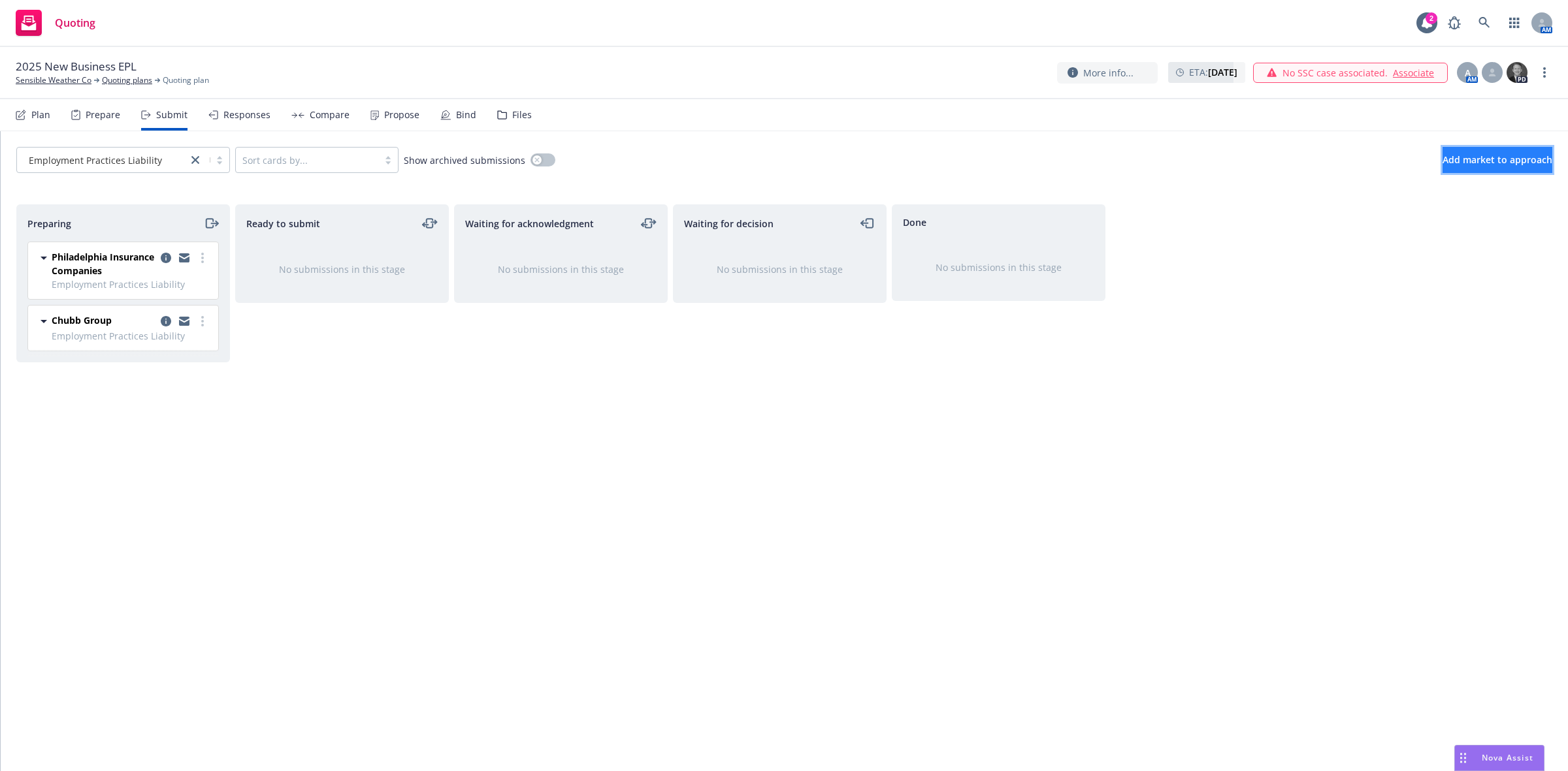
click at [1456, 159] on span "Add market to approach" at bounding box center [1497, 160] width 109 height 13
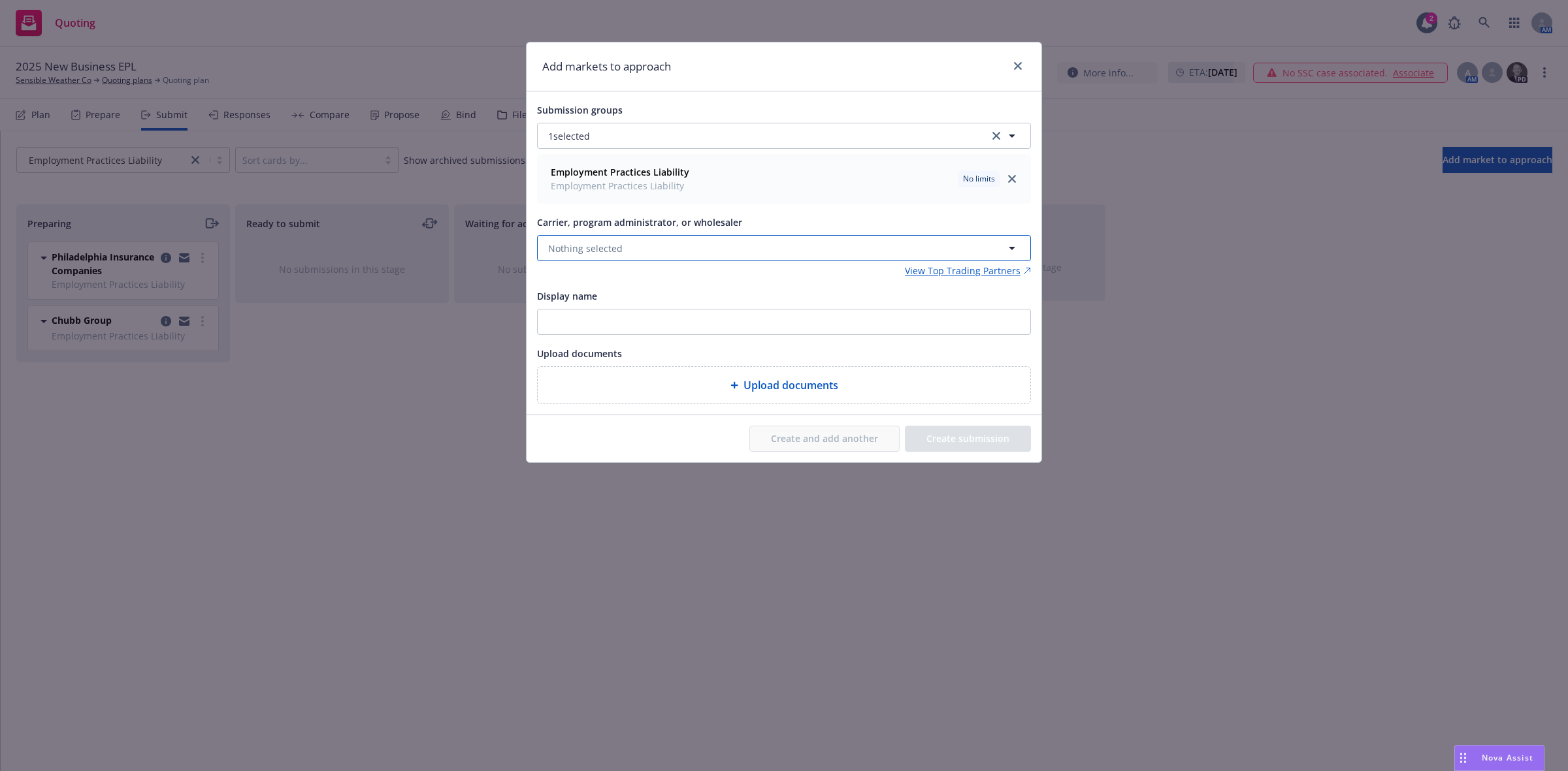
click at [612, 253] on span "Nothing selected" at bounding box center [586, 248] width 75 height 14
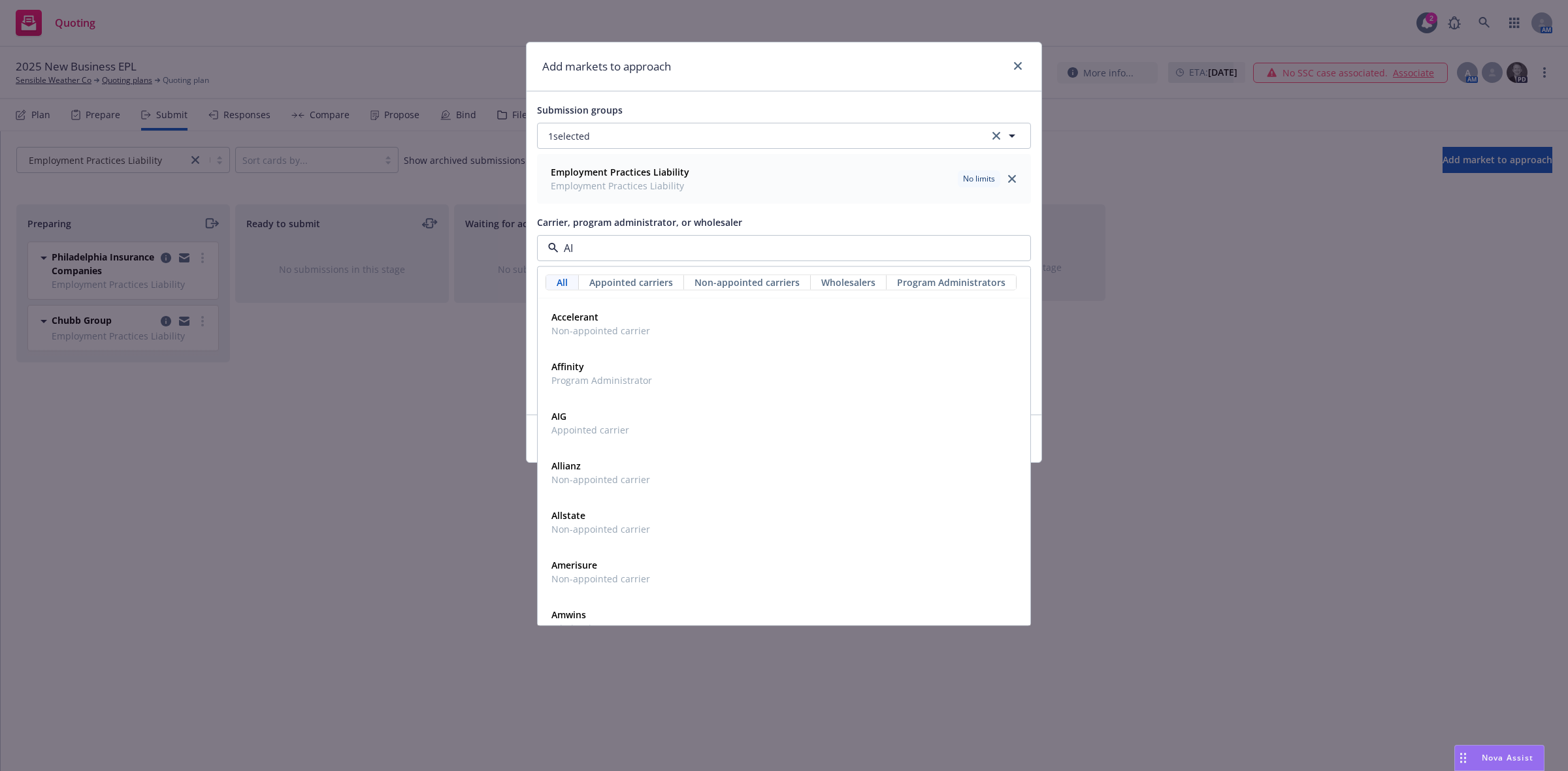
type input "AIG"
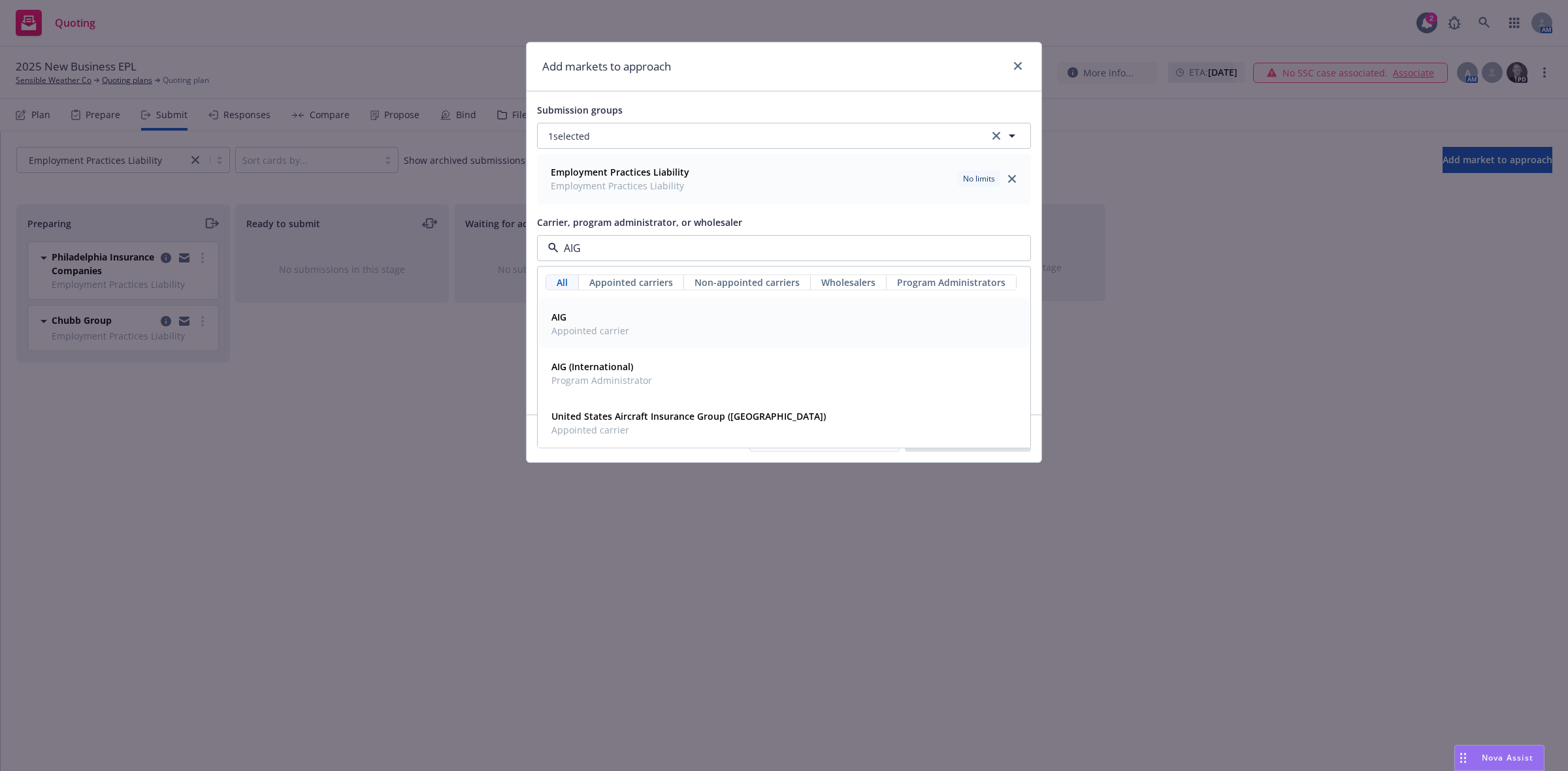
click at [573, 319] on span "AIG" at bounding box center [590, 317] width 78 height 14
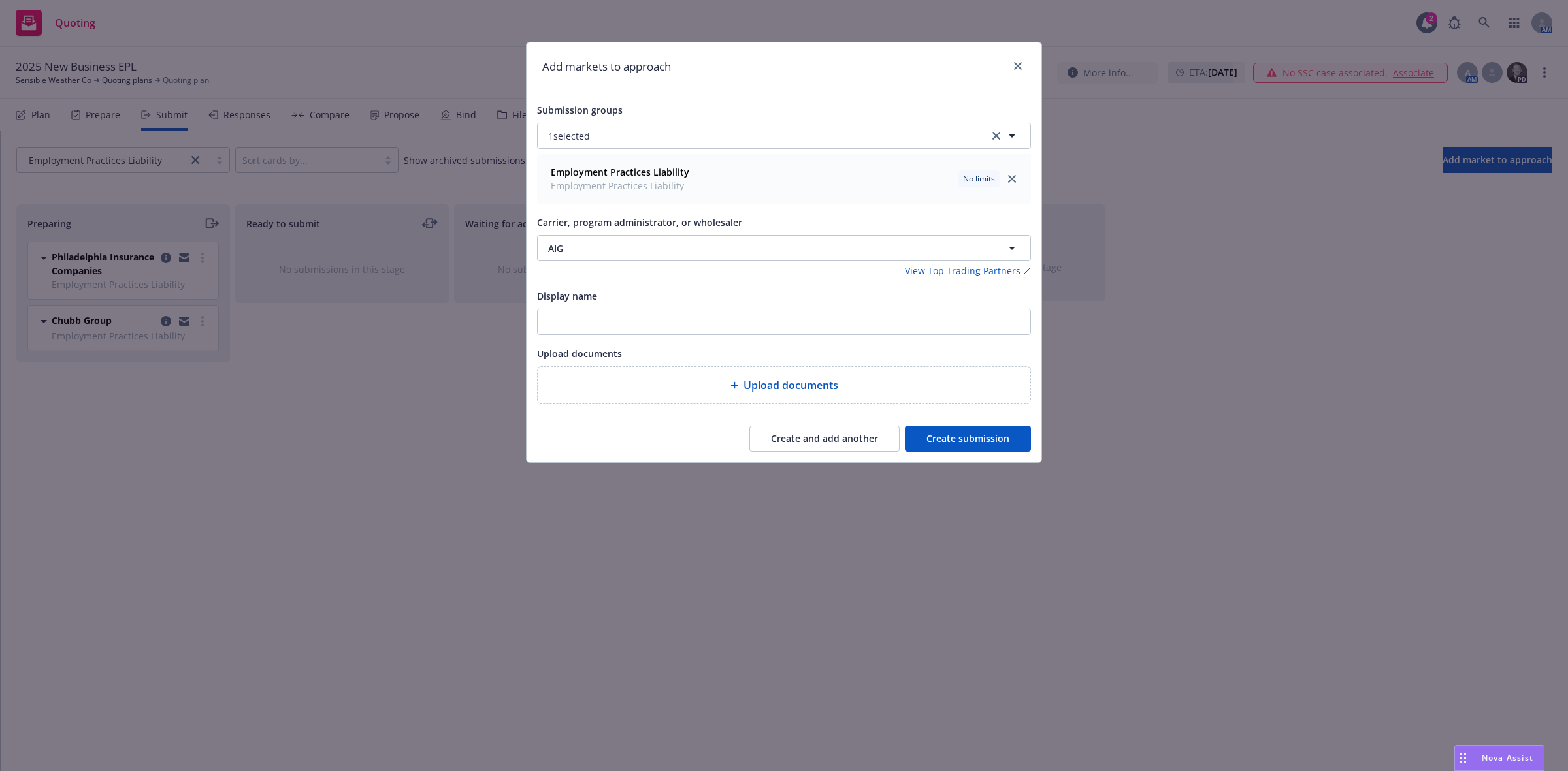
click at [957, 443] on button "Create submission" at bounding box center [968, 439] width 126 height 27
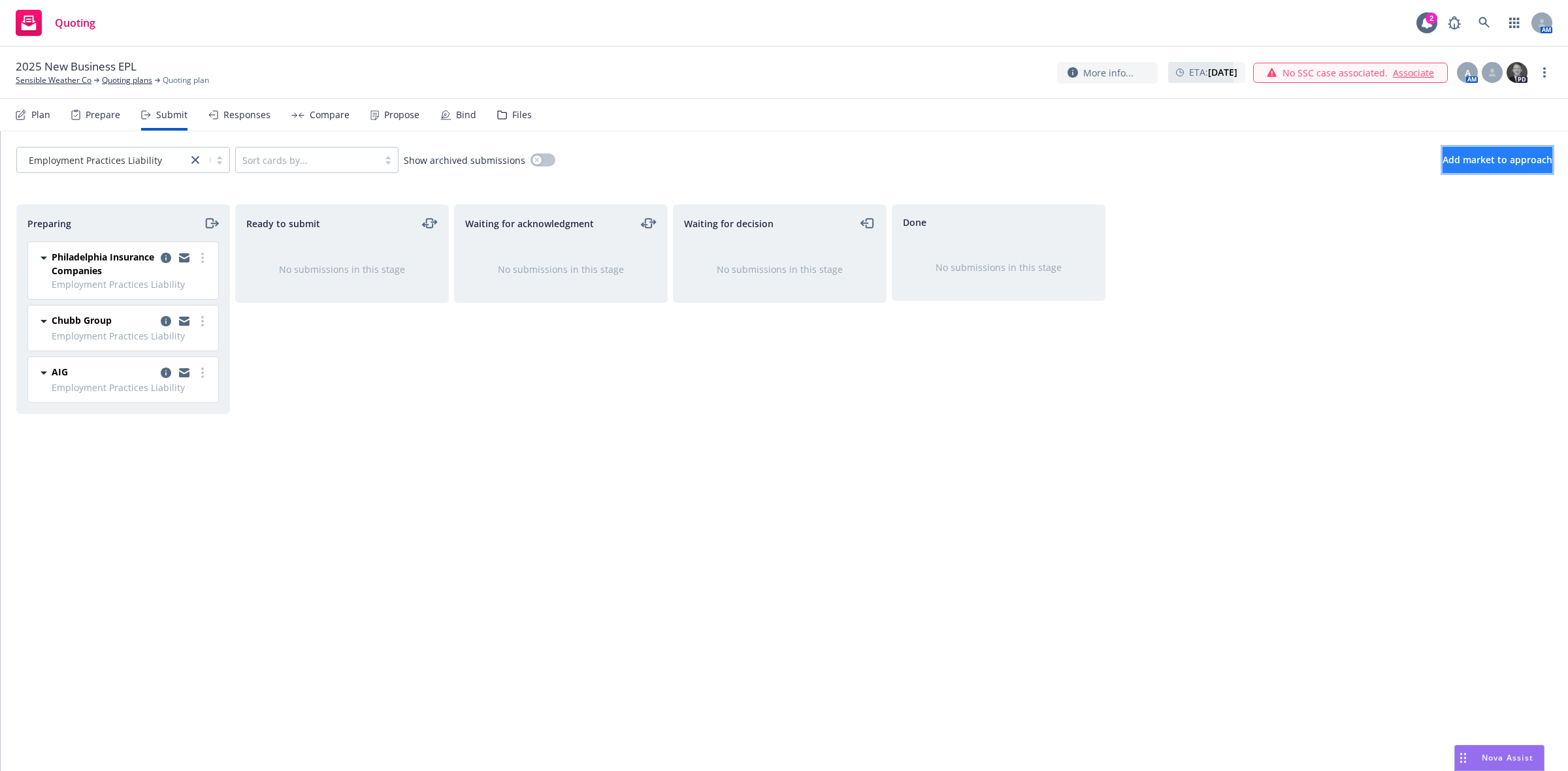
click at [1462, 164] on span "Add market to approach" at bounding box center [1497, 160] width 109 height 13
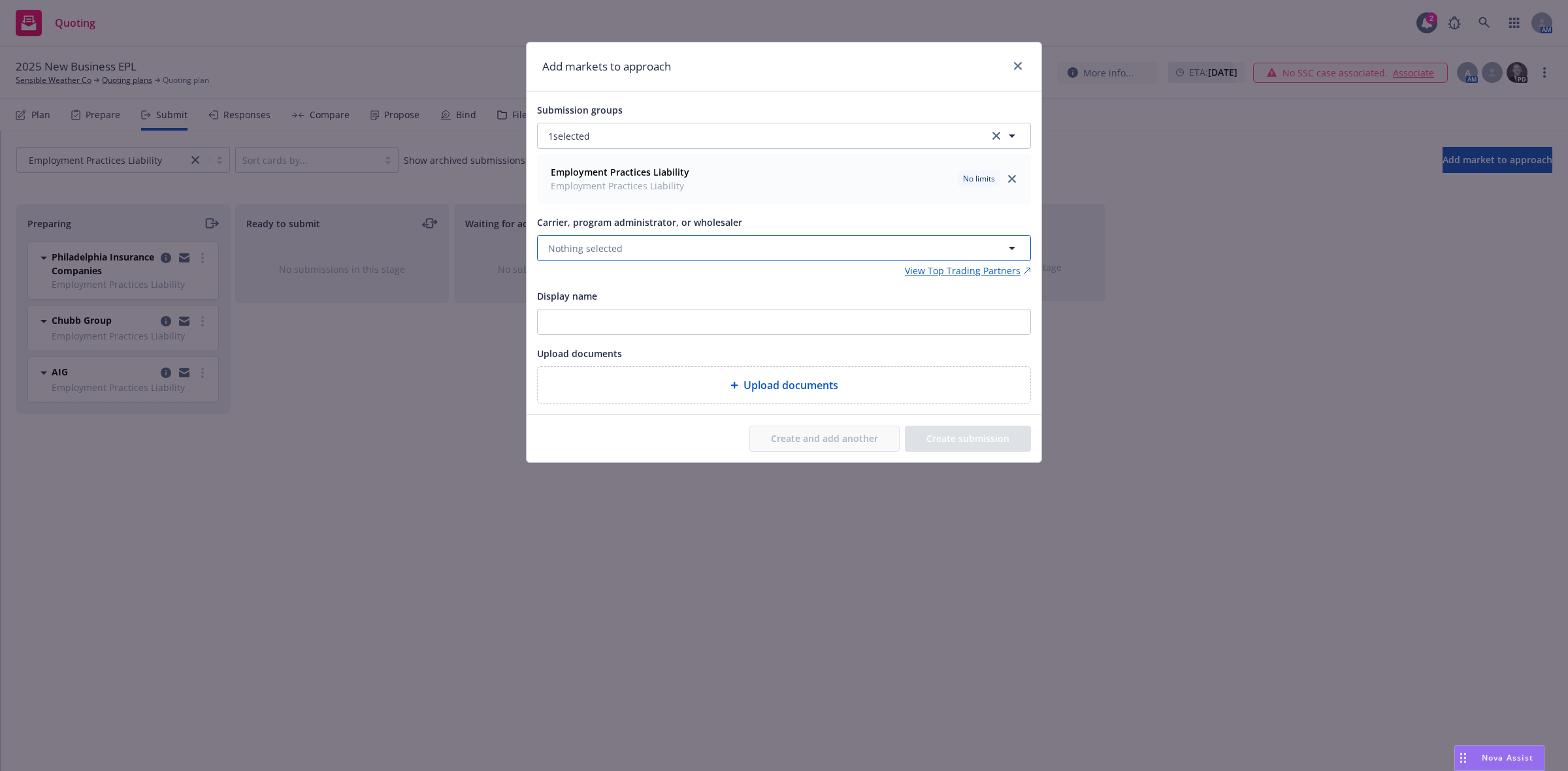
click at [664, 248] on button "Nothing selected" at bounding box center [783, 248] width 493 height 27
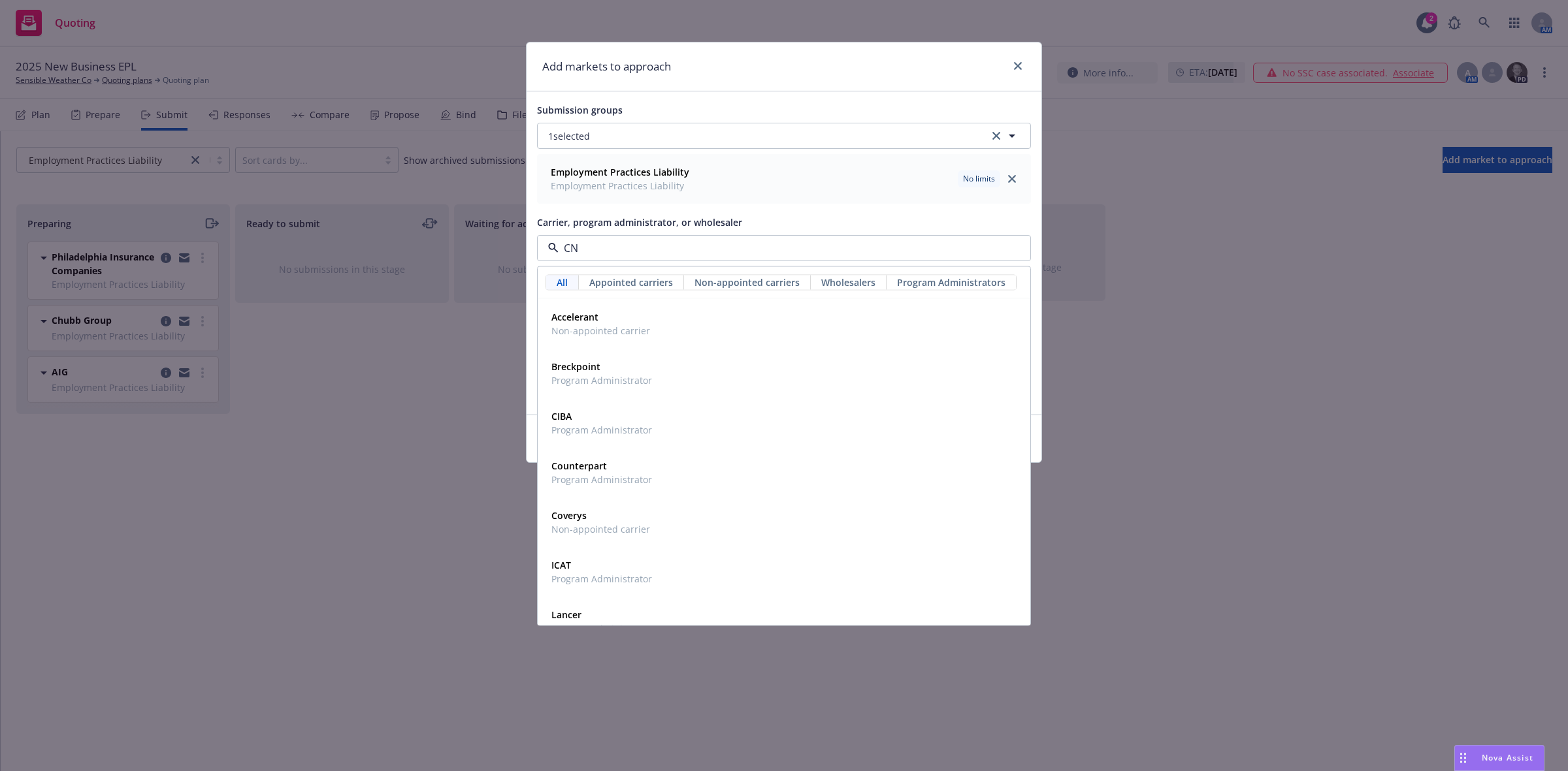
type input "CNA"
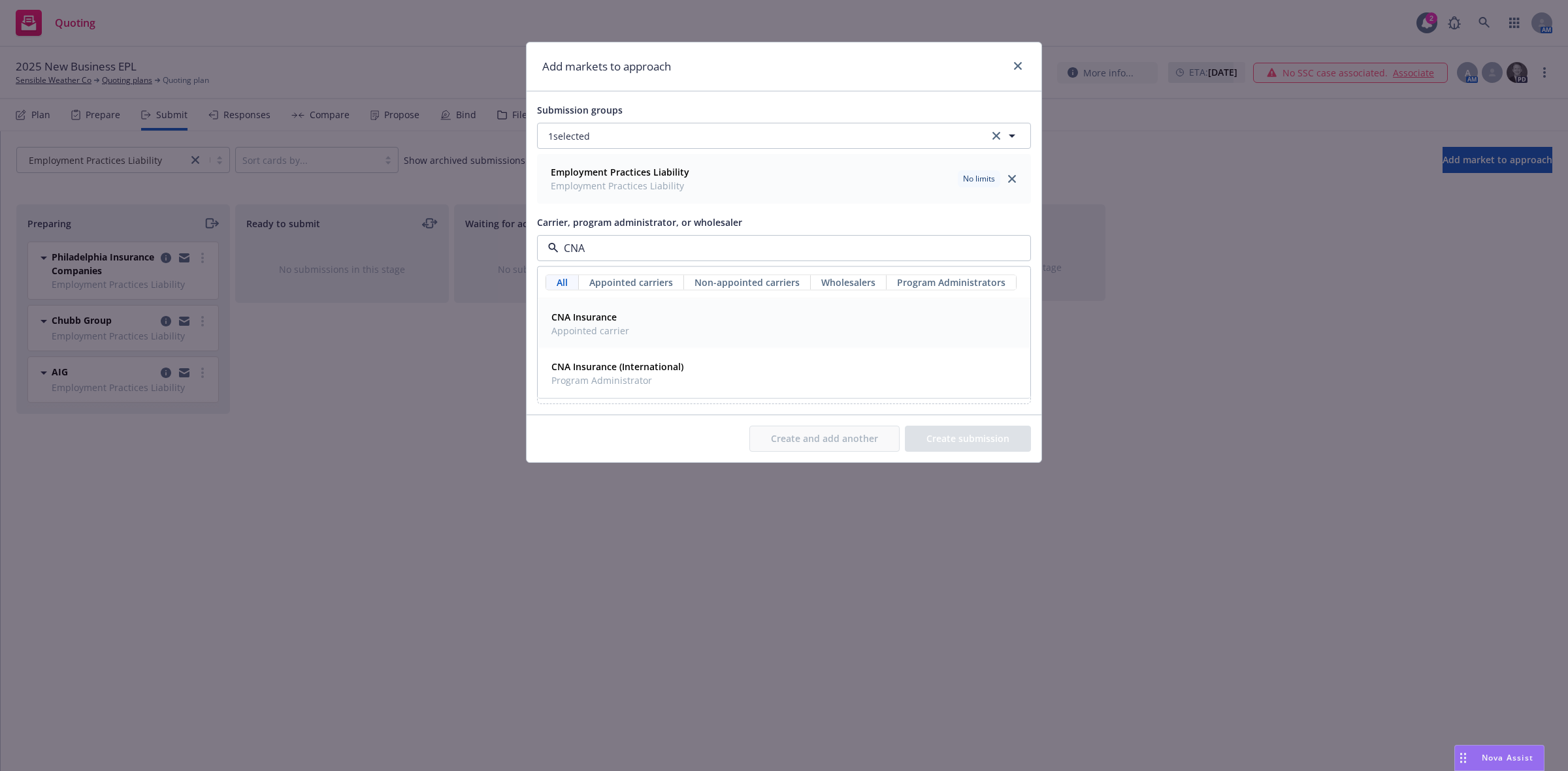
click at [563, 337] on span "Appointed carrier" at bounding box center [590, 331] width 78 height 14
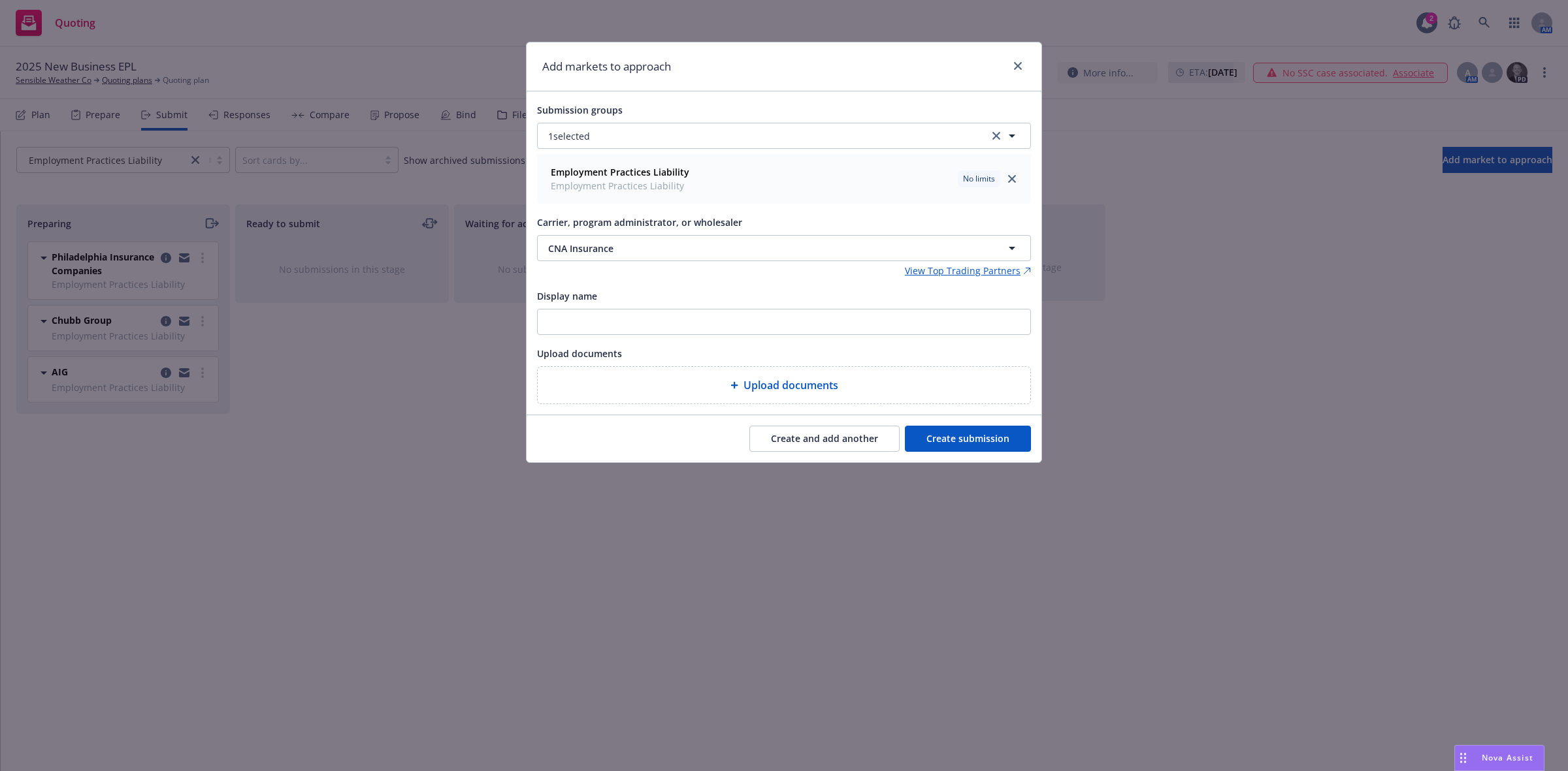
click at [923, 445] on button "Create submission" at bounding box center [968, 439] width 126 height 27
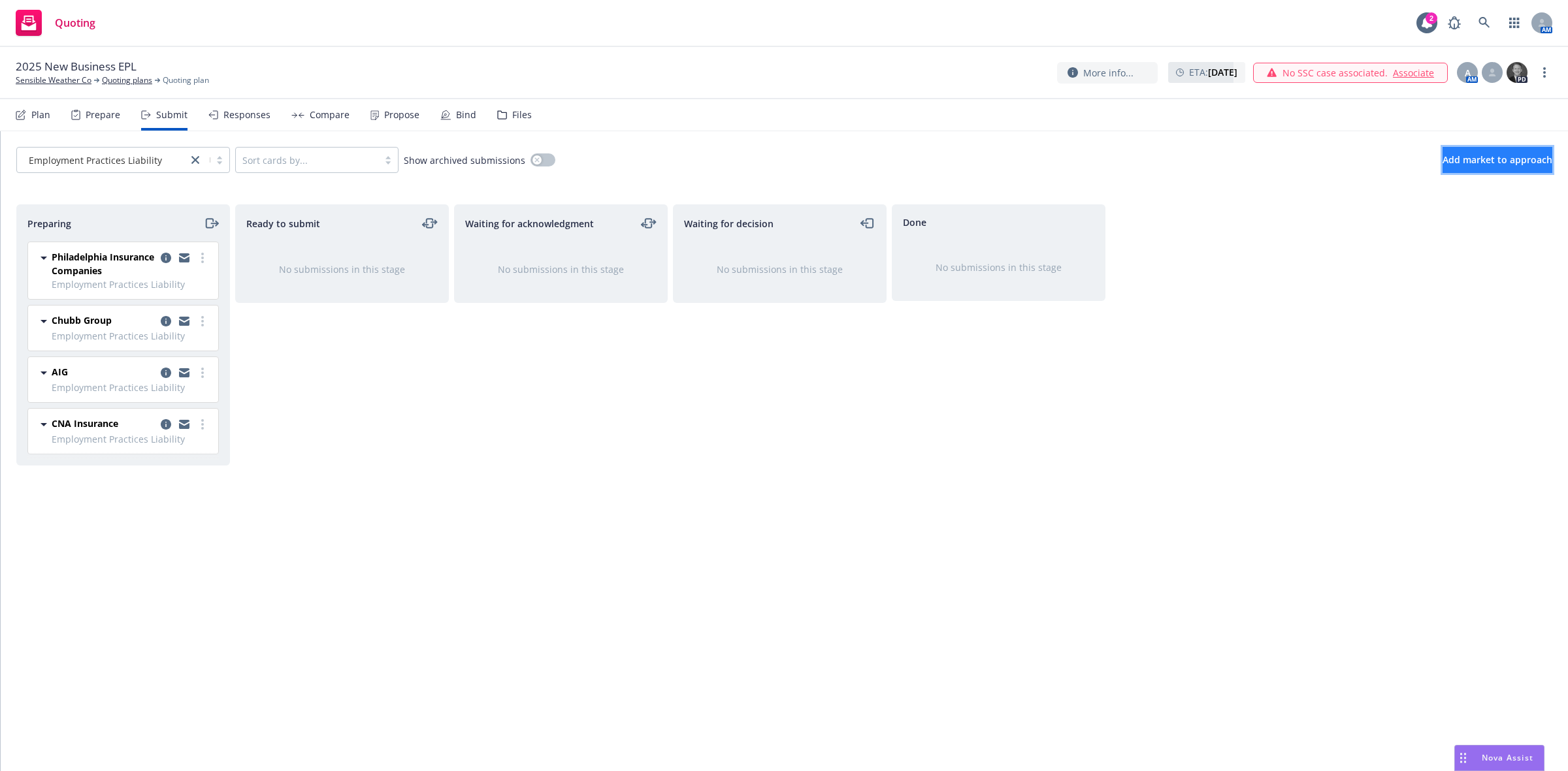
click at [1453, 166] on button "Add market to approach" at bounding box center [1497, 160] width 109 height 27
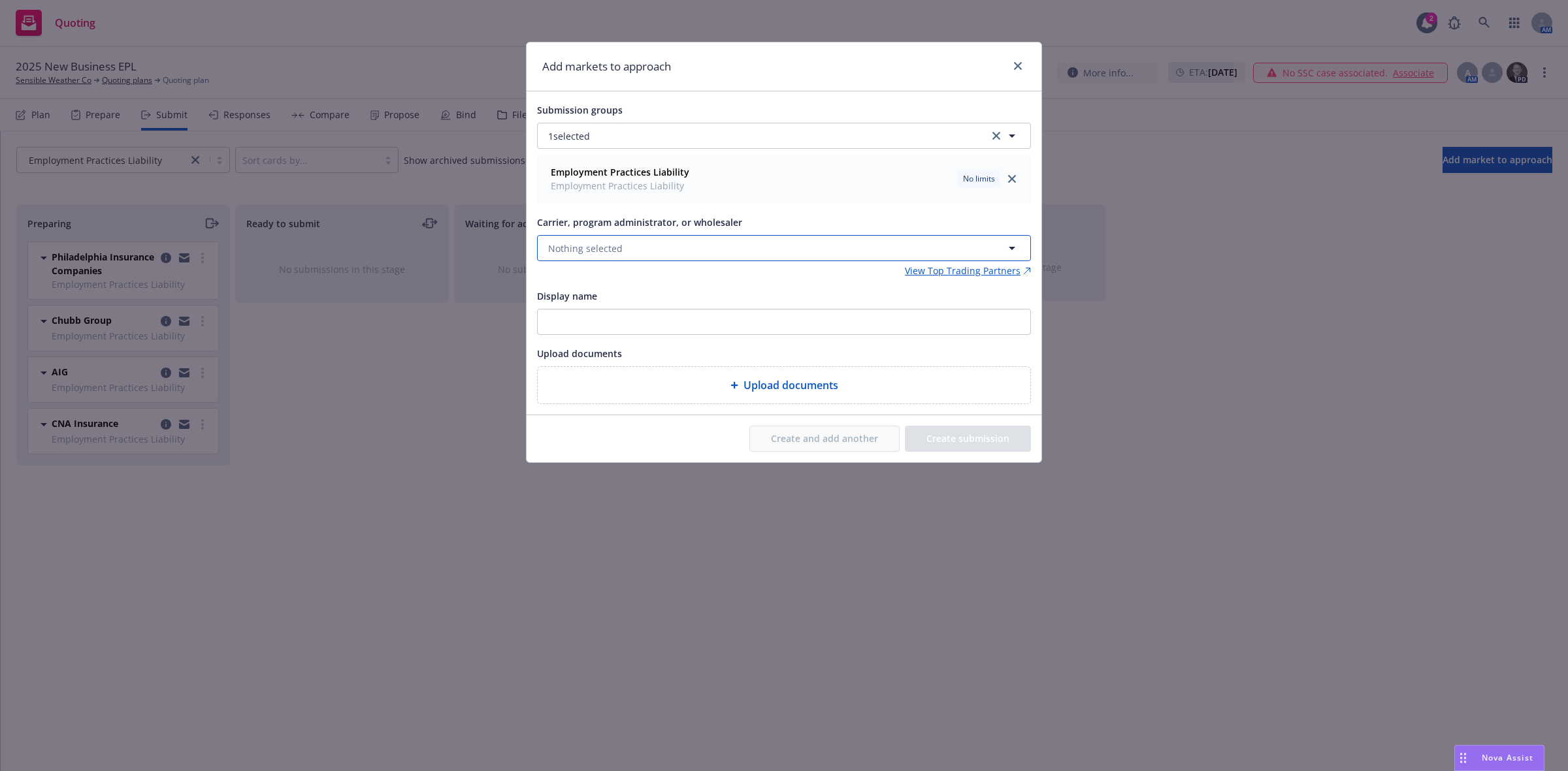
click at [616, 245] on span "Nothing selected" at bounding box center [586, 248] width 75 height 14
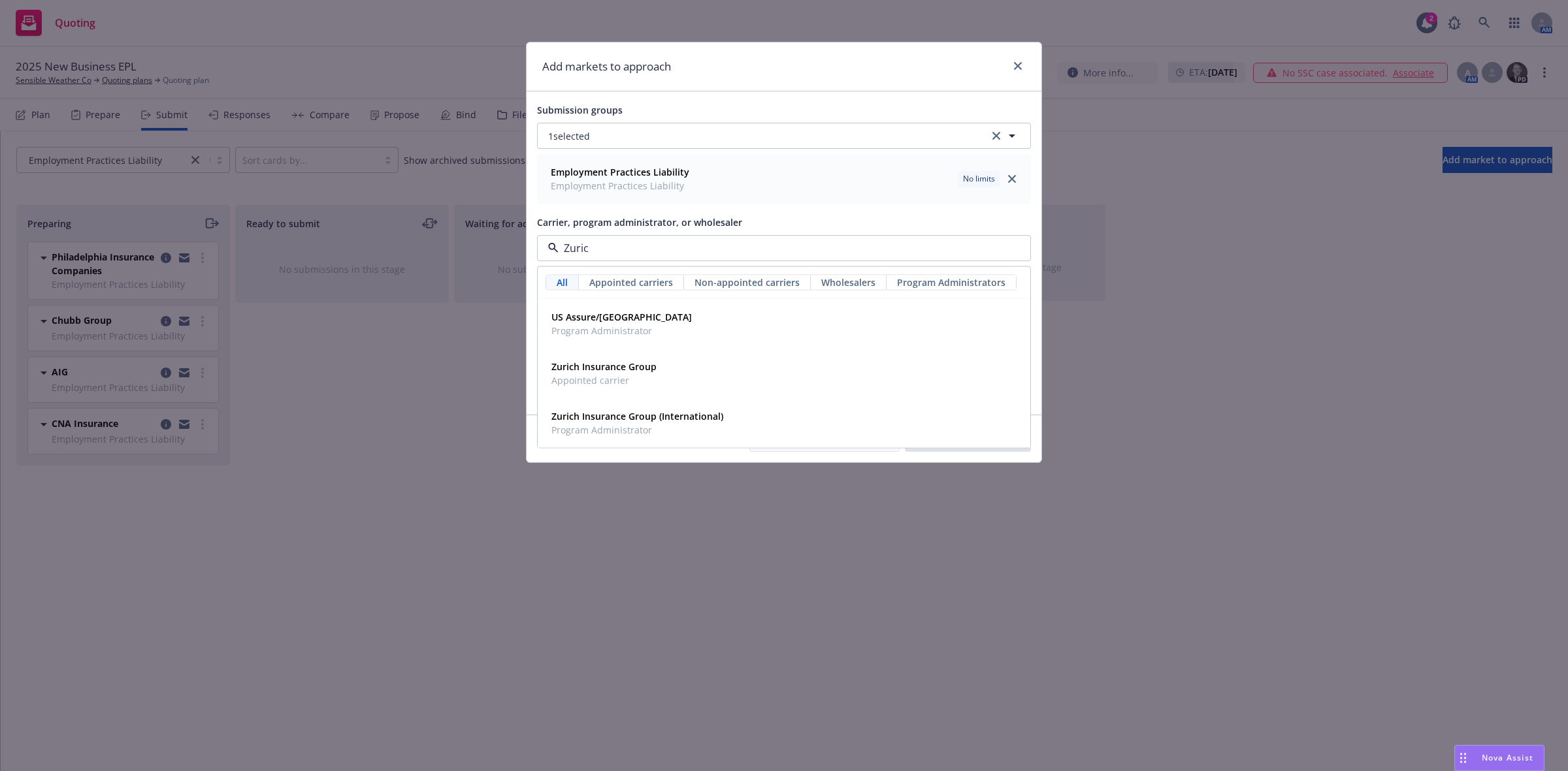
type input "Zurich"
click at [620, 376] on span "Appointed carrier" at bounding box center [604, 380] width 105 height 14
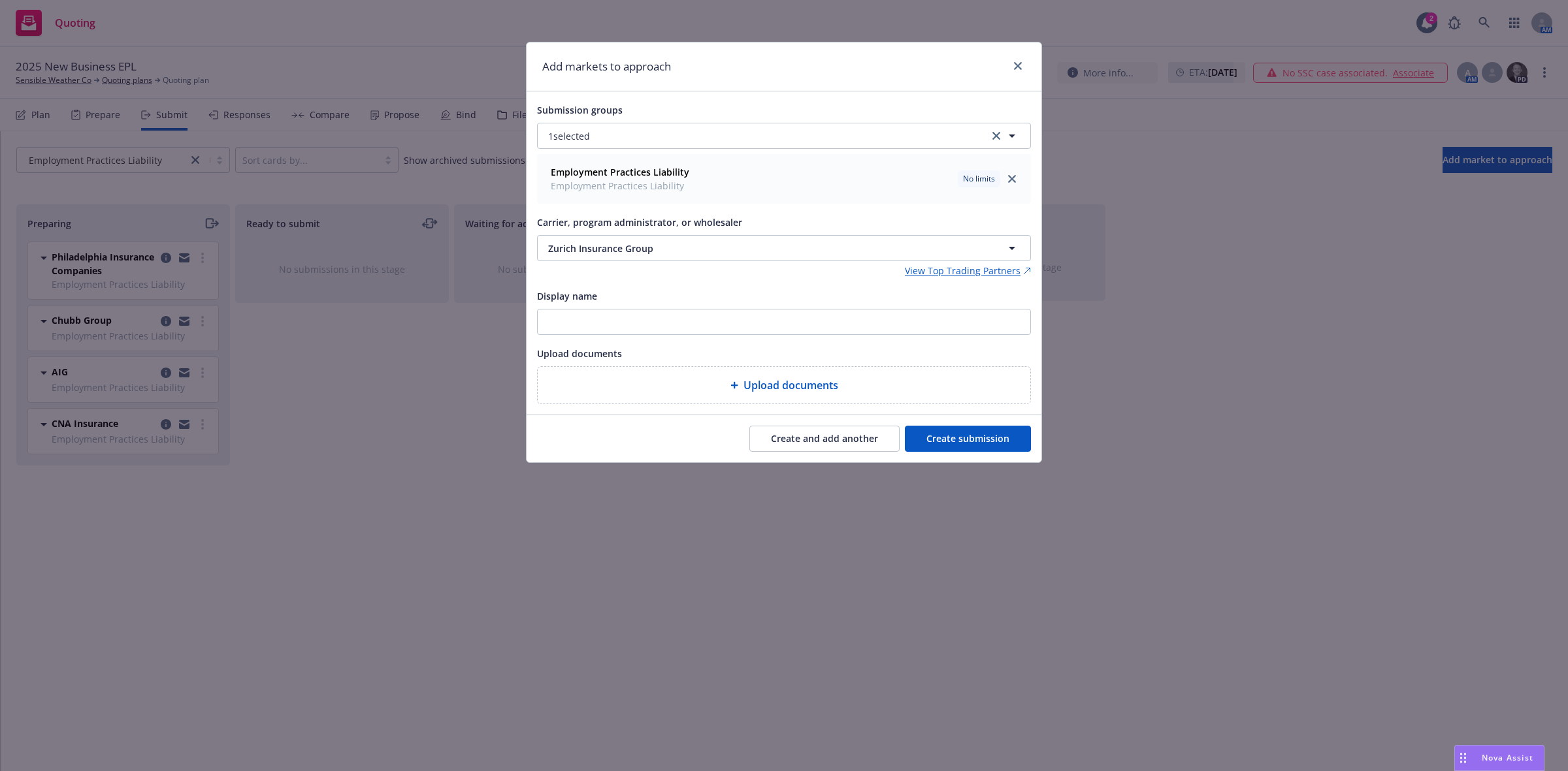
click at [947, 445] on button "Create submission" at bounding box center [968, 439] width 126 height 27
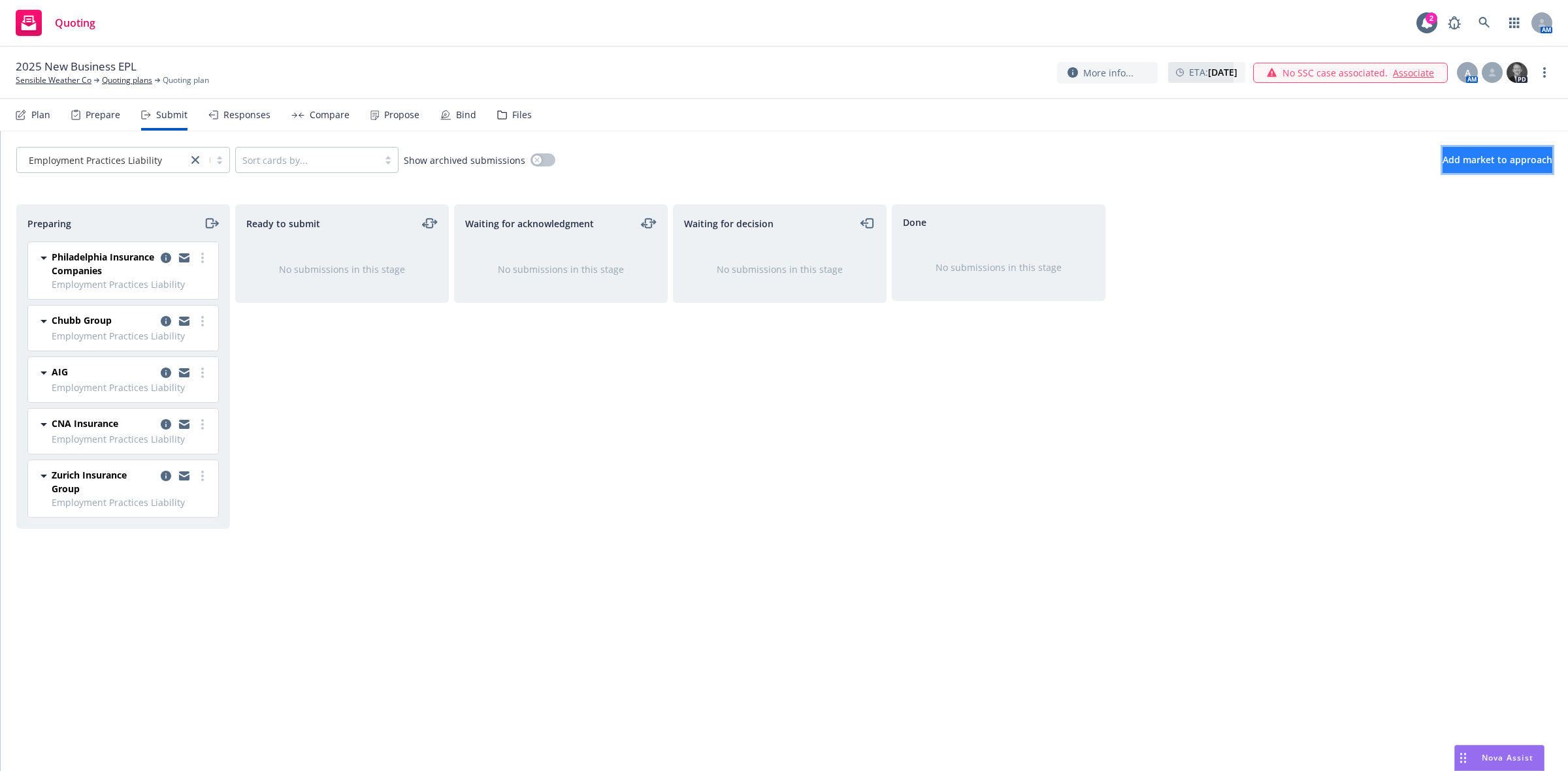
click at [1445, 166] on button "Add market to approach" at bounding box center [1497, 160] width 109 height 27
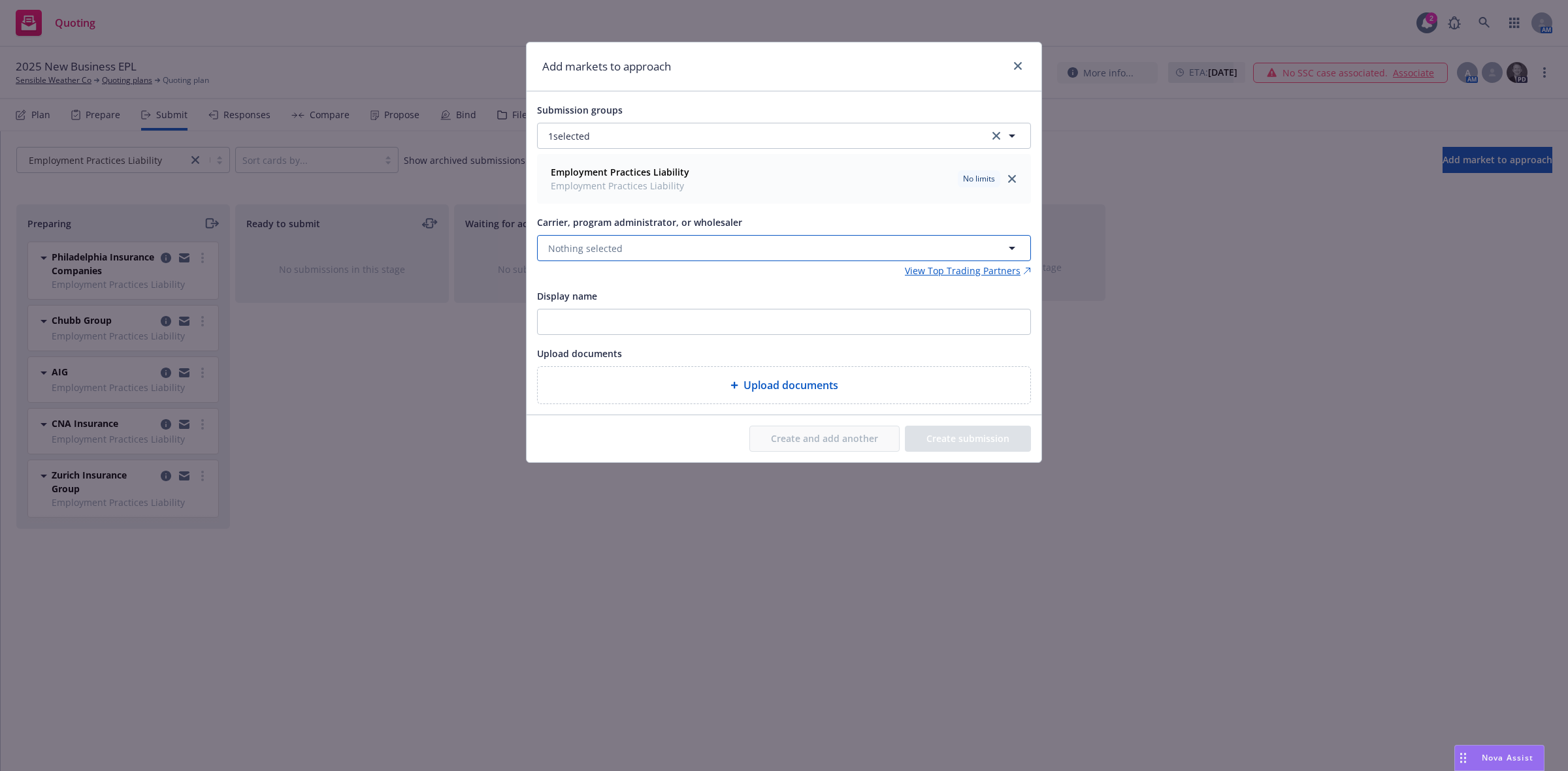
click at [612, 248] on span "Nothing selected" at bounding box center [586, 248] width 75 height 14
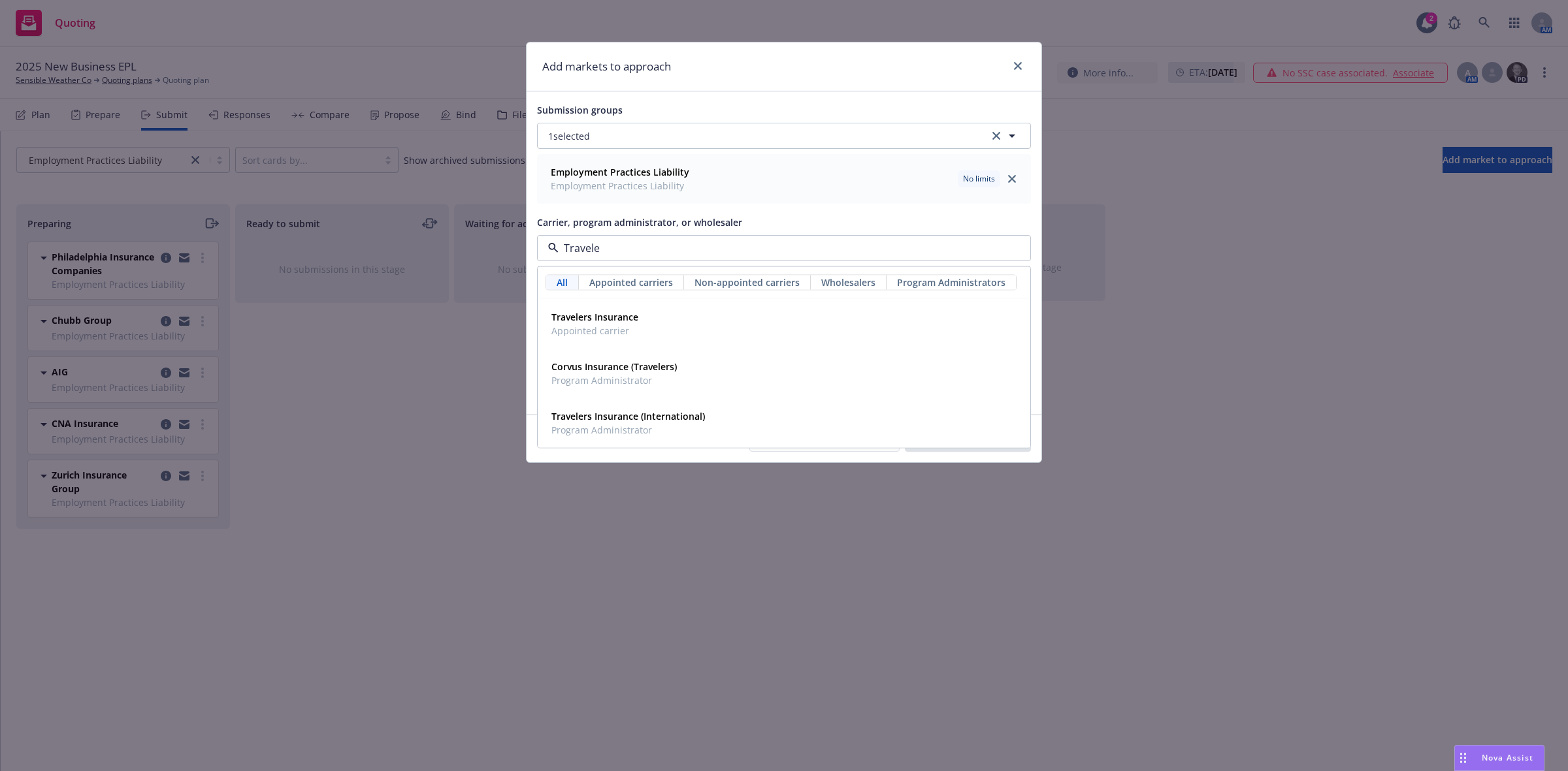
type input "Traveler"
click at [652, 323] on div "Travelers Insurance Appointed carrier" at bounding box center [784, 323] width 476 height 32
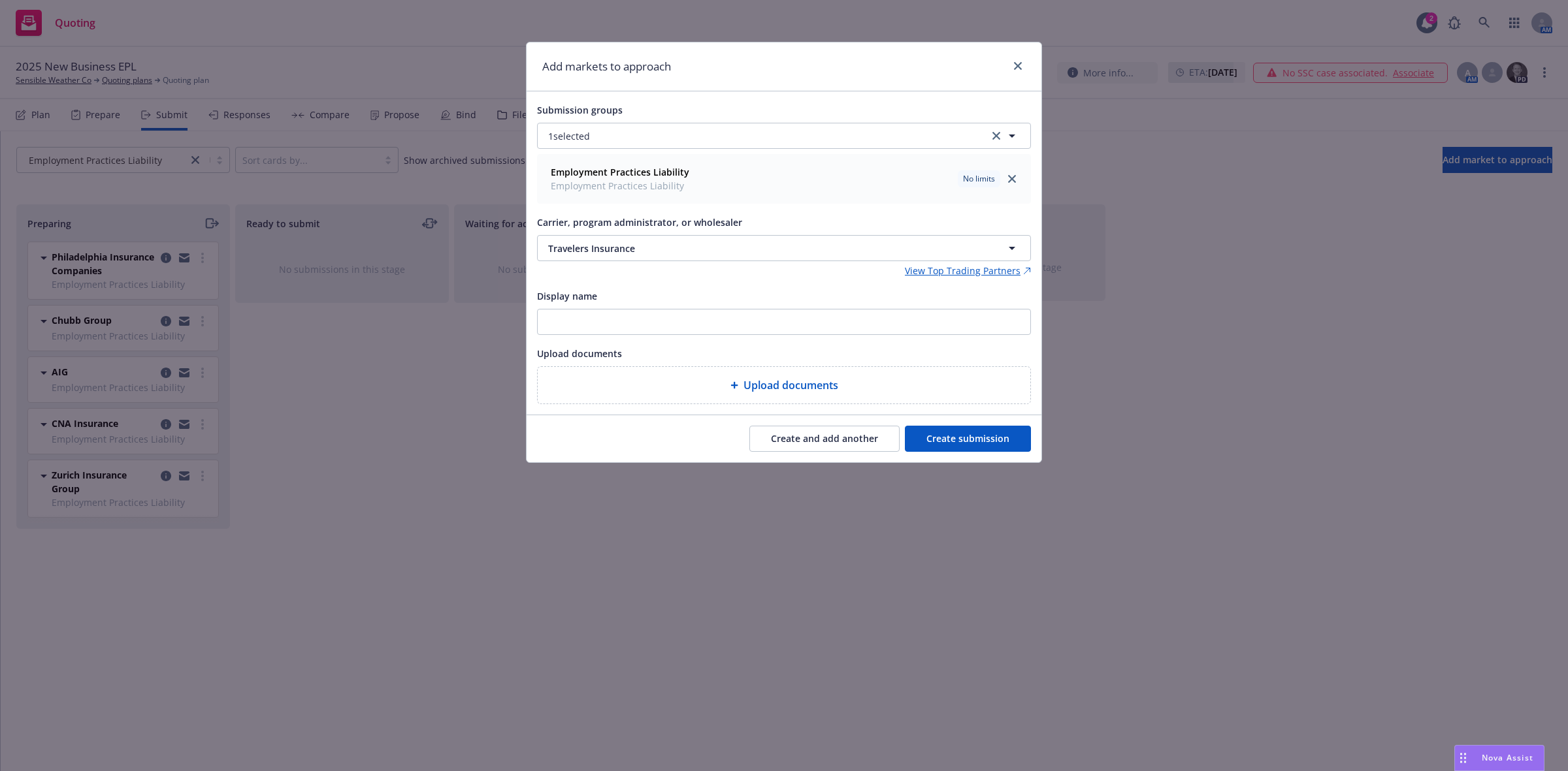
click at [969, 441] on button "Create submission" at bounding box center [968, 439] width 126 height 27
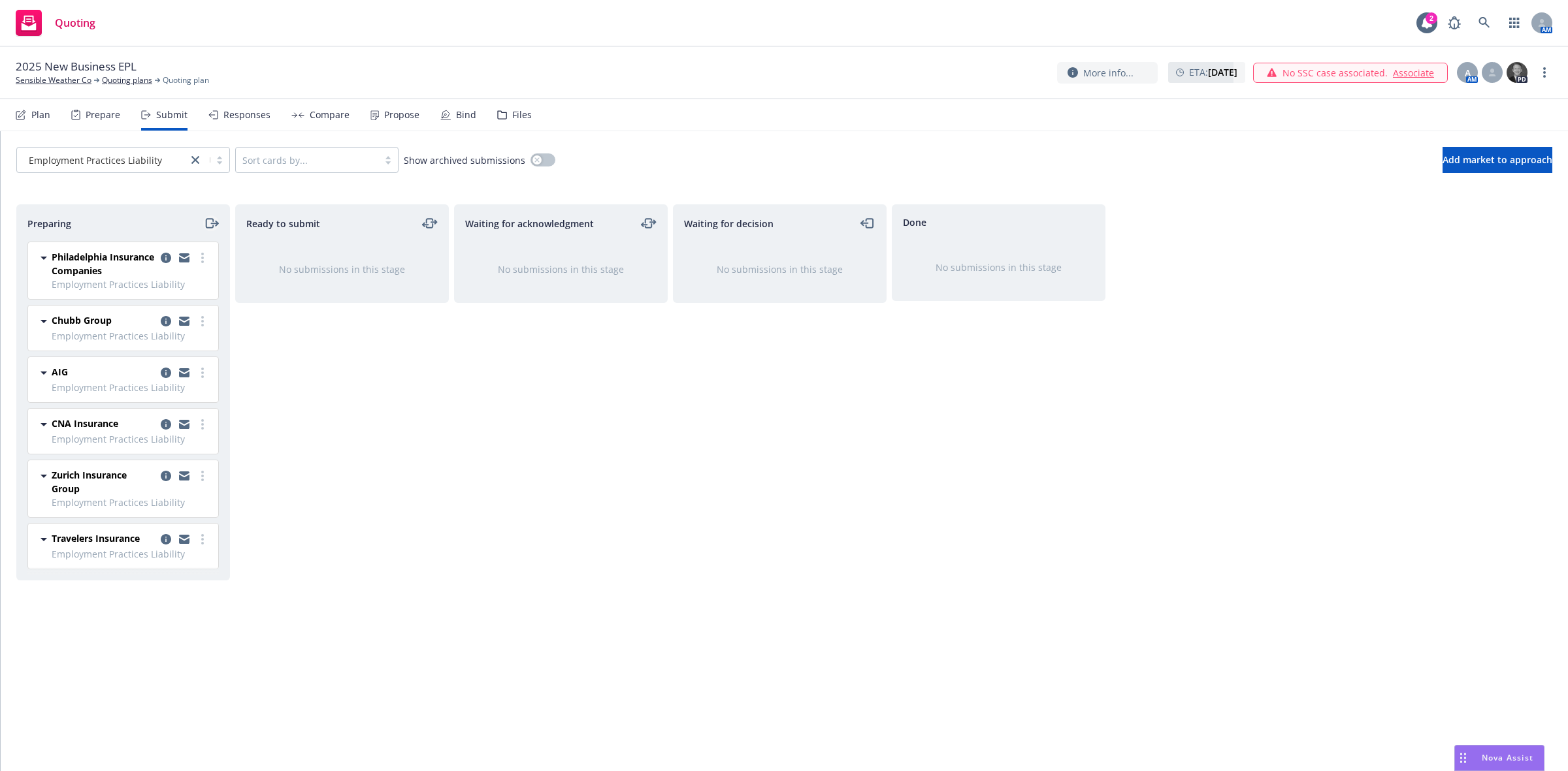
click at [208, 224] on icon "moveRight" at bounding box center [211, 224] width 15 height 16
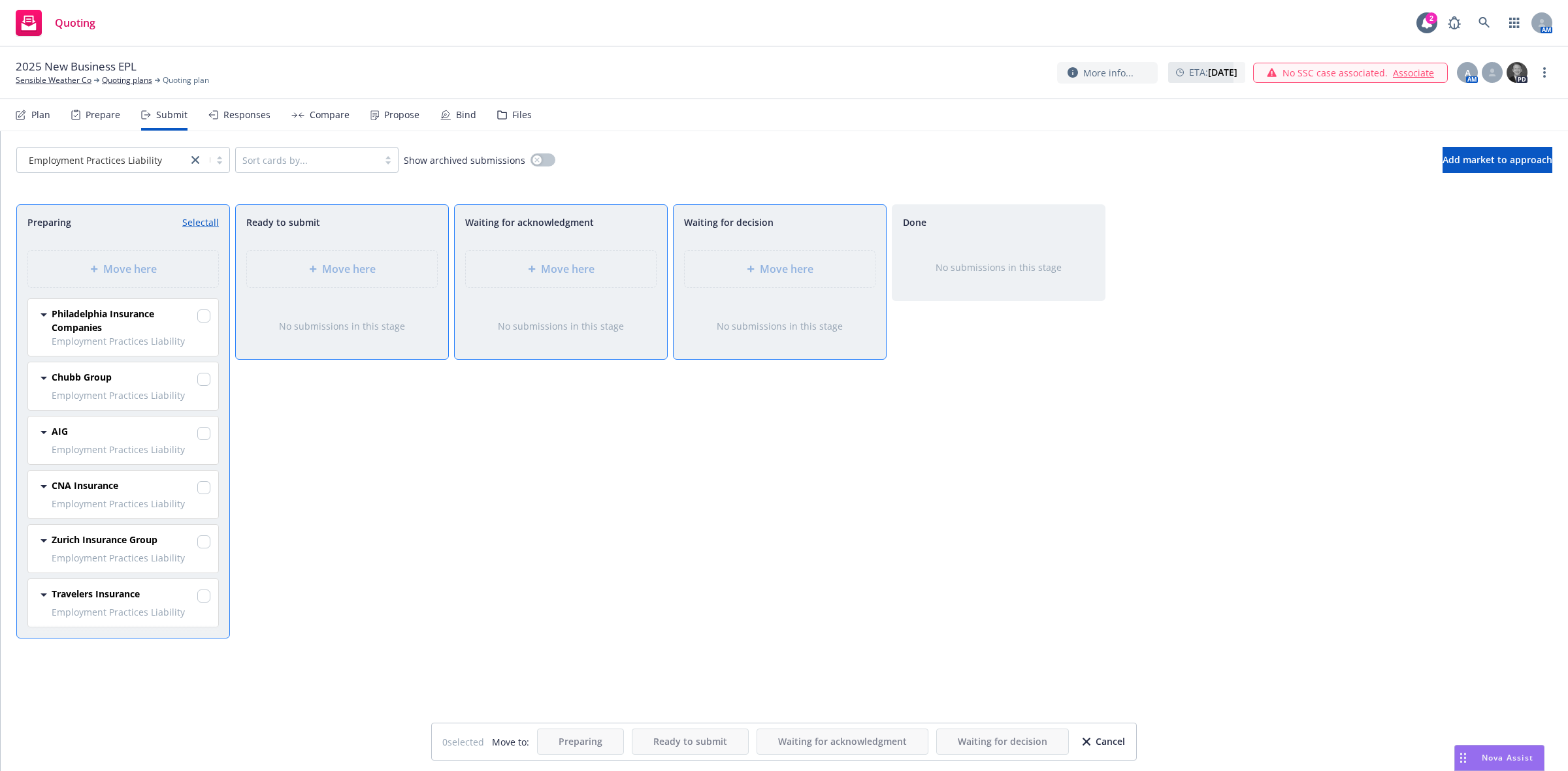
click at [208, 221] on link "Select all" at bounding box center [200, 223] width 36 height 14
checkbox input "true"
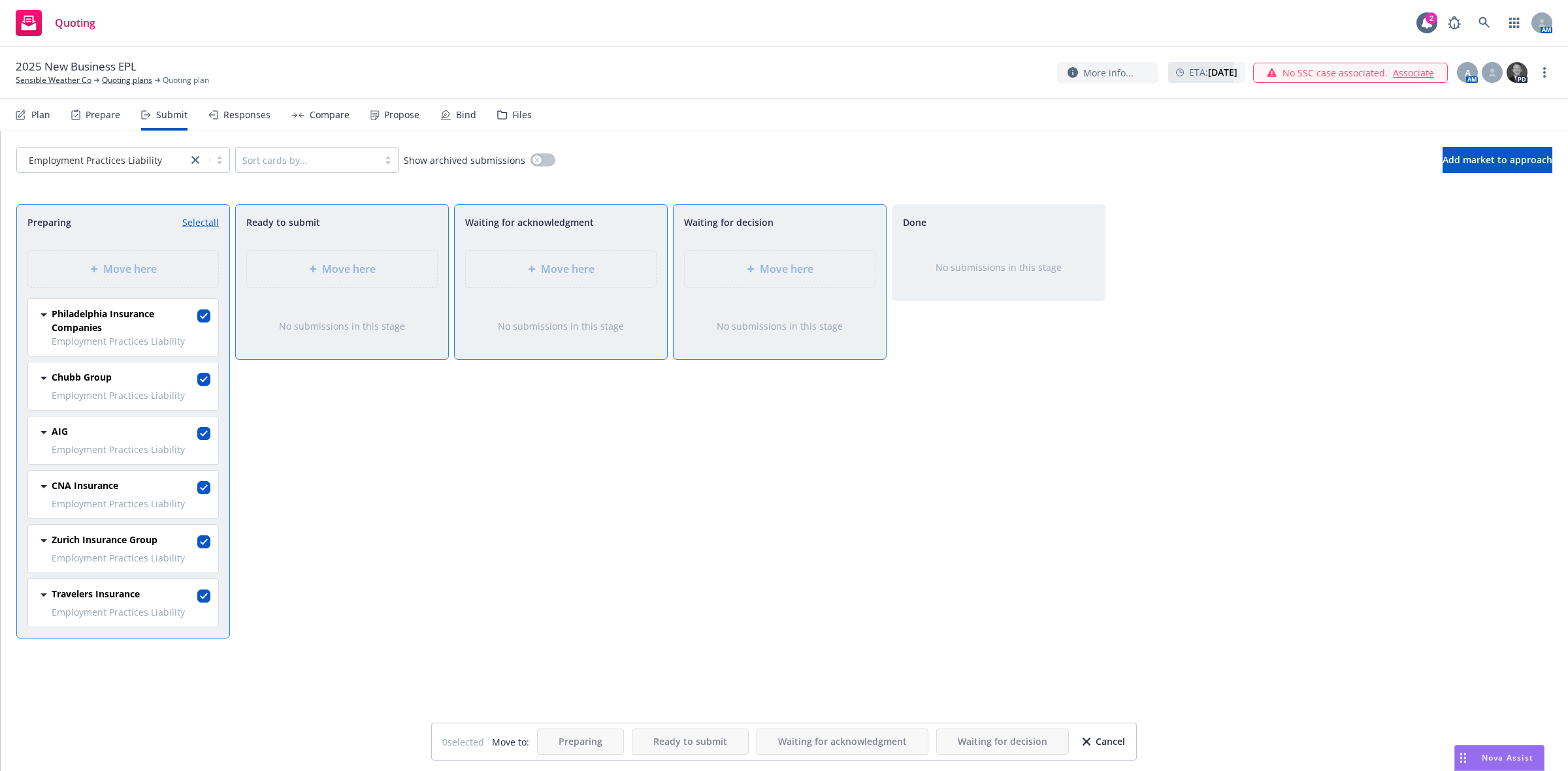
checkbox input "true"
click at [360, 279] on div "Move here" at bounding box center [342, 269] width 190 height 36
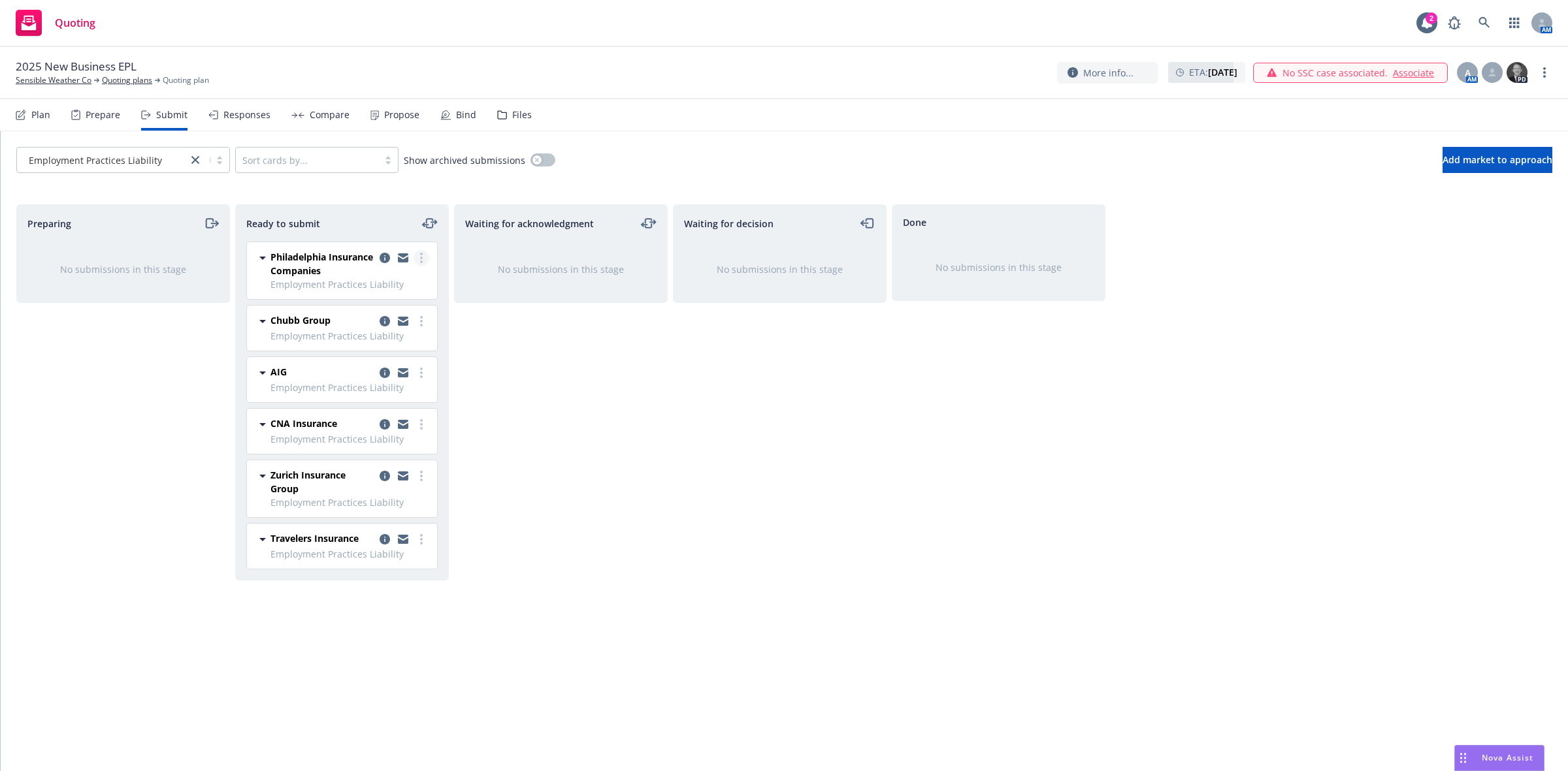
click at [419, 257] on link "more" at bounding box center [422, 258] width 16 height 16
click at [381, 307] on span "Log acknowledgement" at bounding box center [361, 311] width 129 height 13
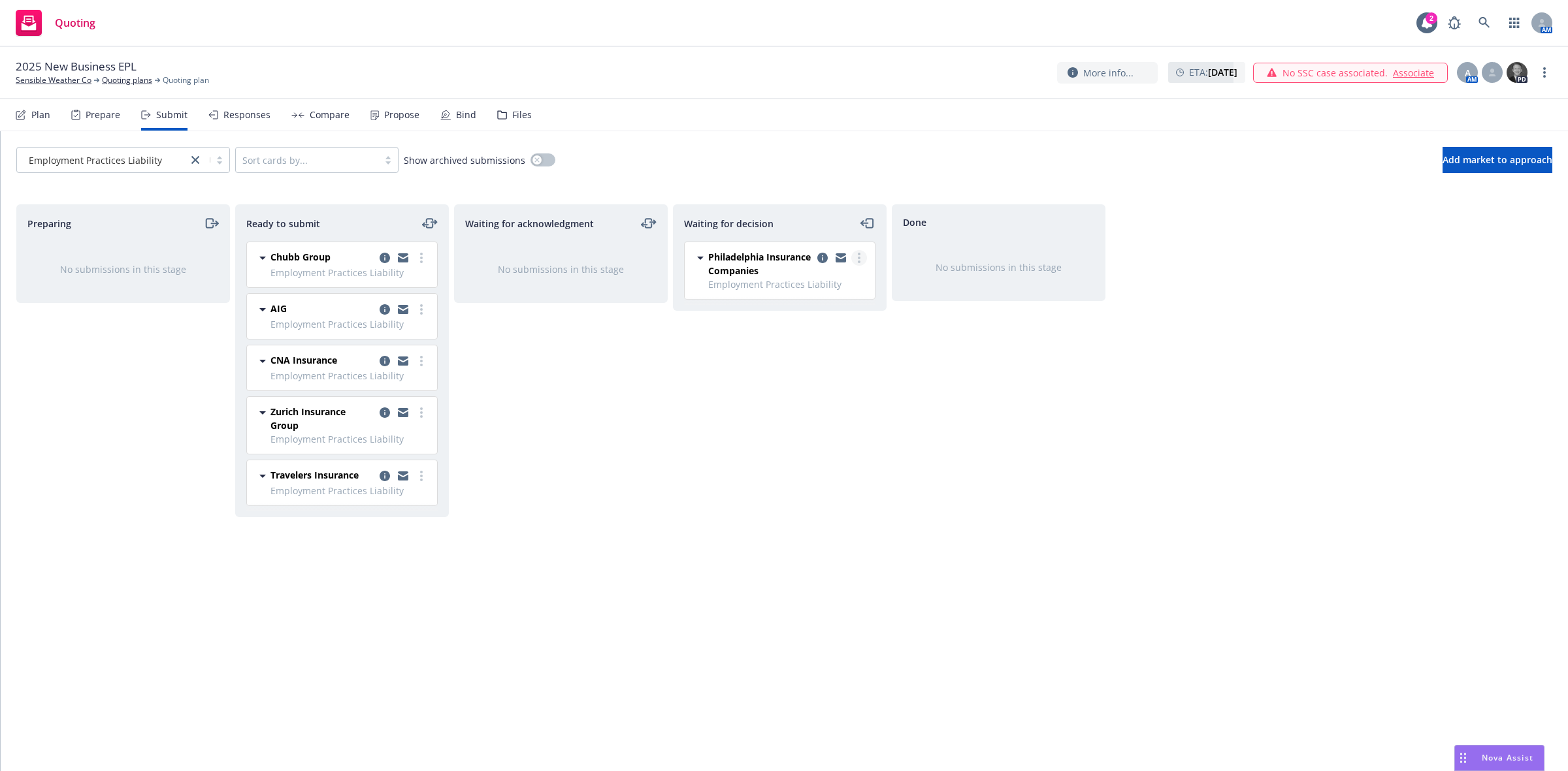
click at [859, 259] on circle "more" at bounding box center [859, 258] width 3 height 3
click at [812, 363] on span "Add declined decision" at bounding box center [799, 363] width 129 height 13
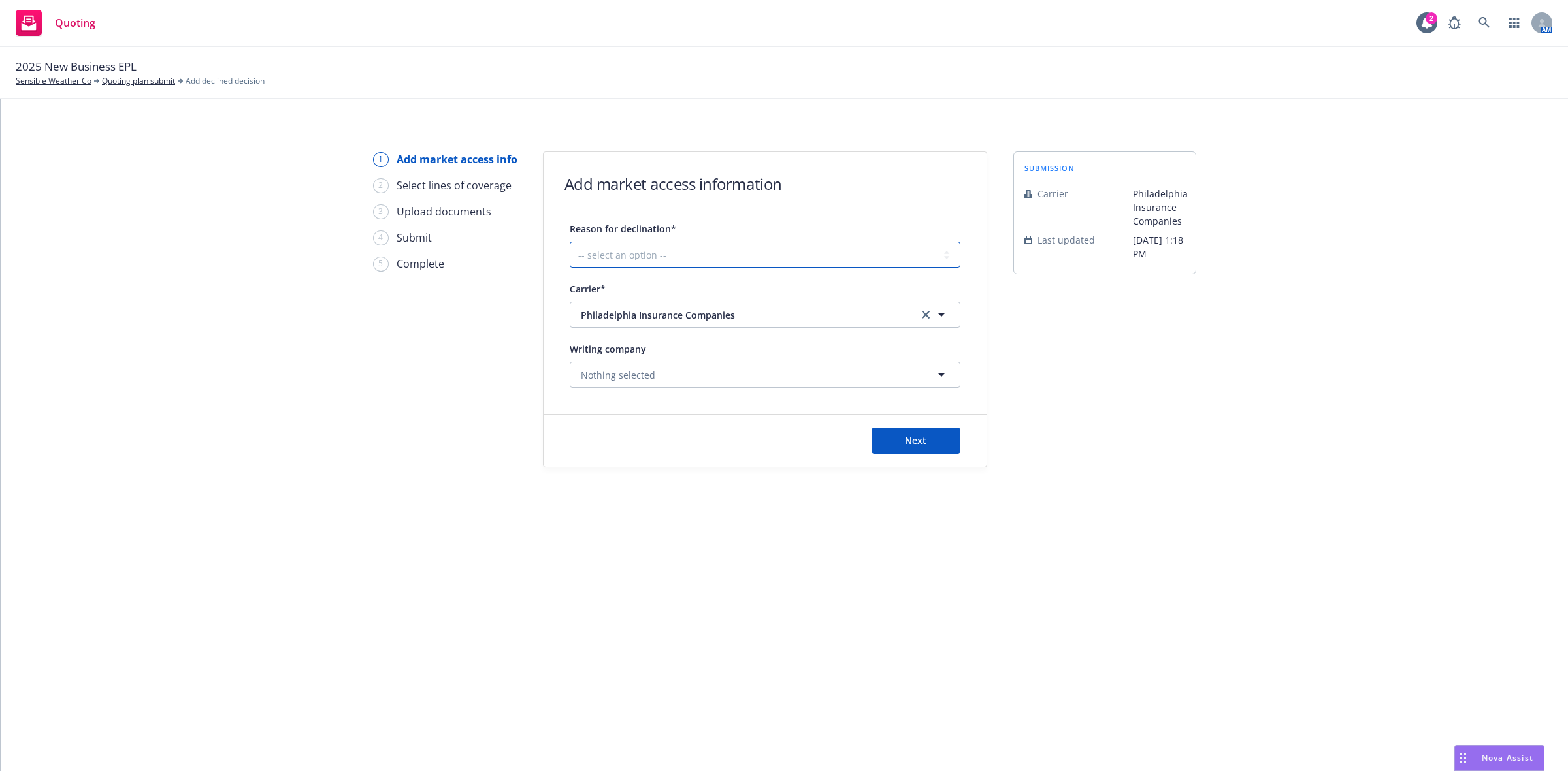
click at [670, 259] on select "-- select an option -- Cannot compete with other markets Carrier non-renewed Ca…" at bounding box center [764, 254] width 391 height 27
click at [687, 253] on select "-- select an option -- Cannot compete with other markets Carrier non-renewed Ca…" at bounding box center [764, 254] width 391 height 27
select select "DOES_NOT_FIT_UNDERWRITER_APPETITE"
click at [569, 241] on select "-- select an option -- Cannot compete with other markets Carrier non-renewed Ca…" at bounding box center [764, 254] width 391 height 27
click at [893, 443] on button "Next" at bounding box center [916, 440] width 89 height 27
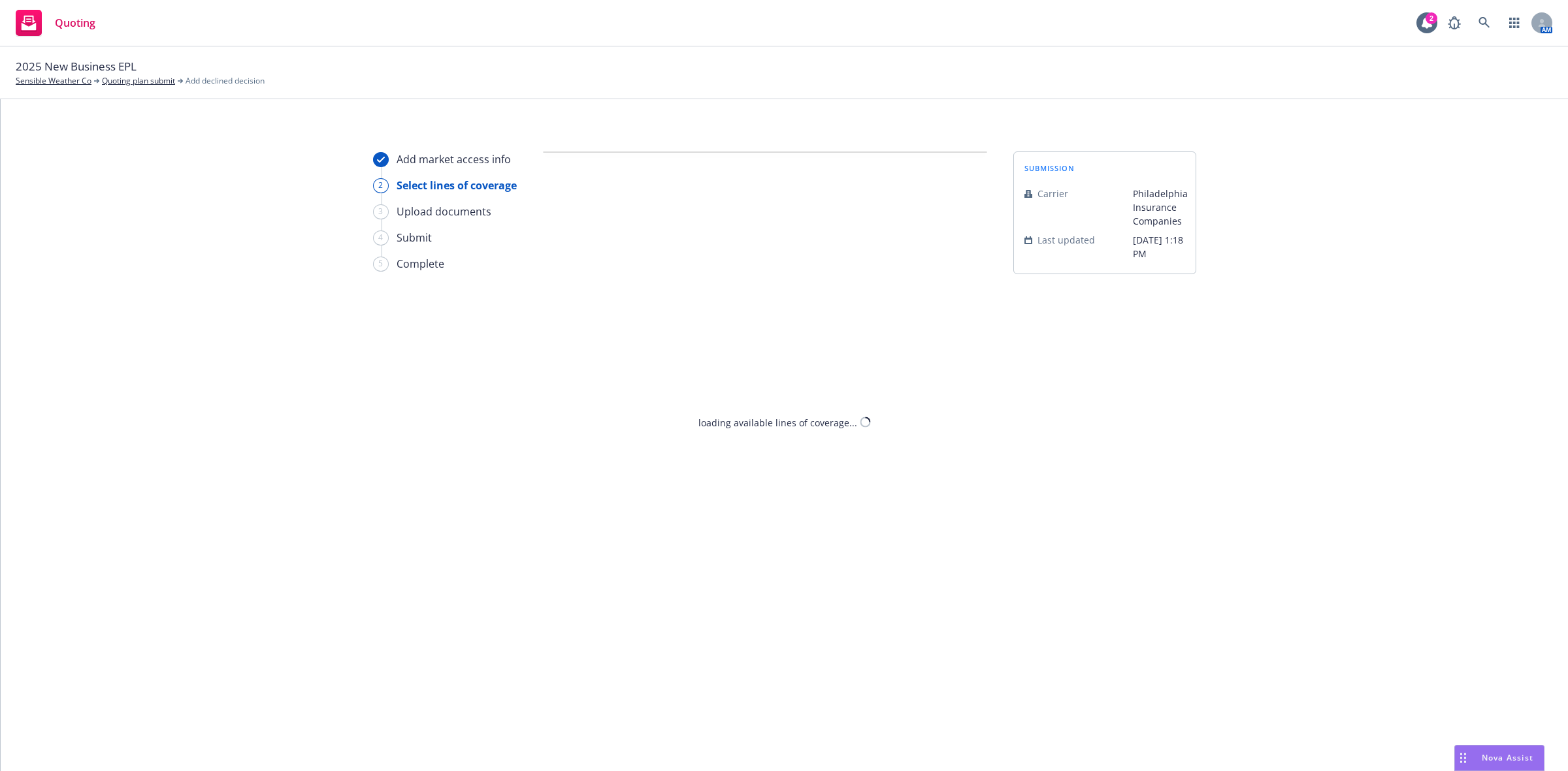
select select "DOES_NOT_FIT_UNDERWRITER_APPETITE"
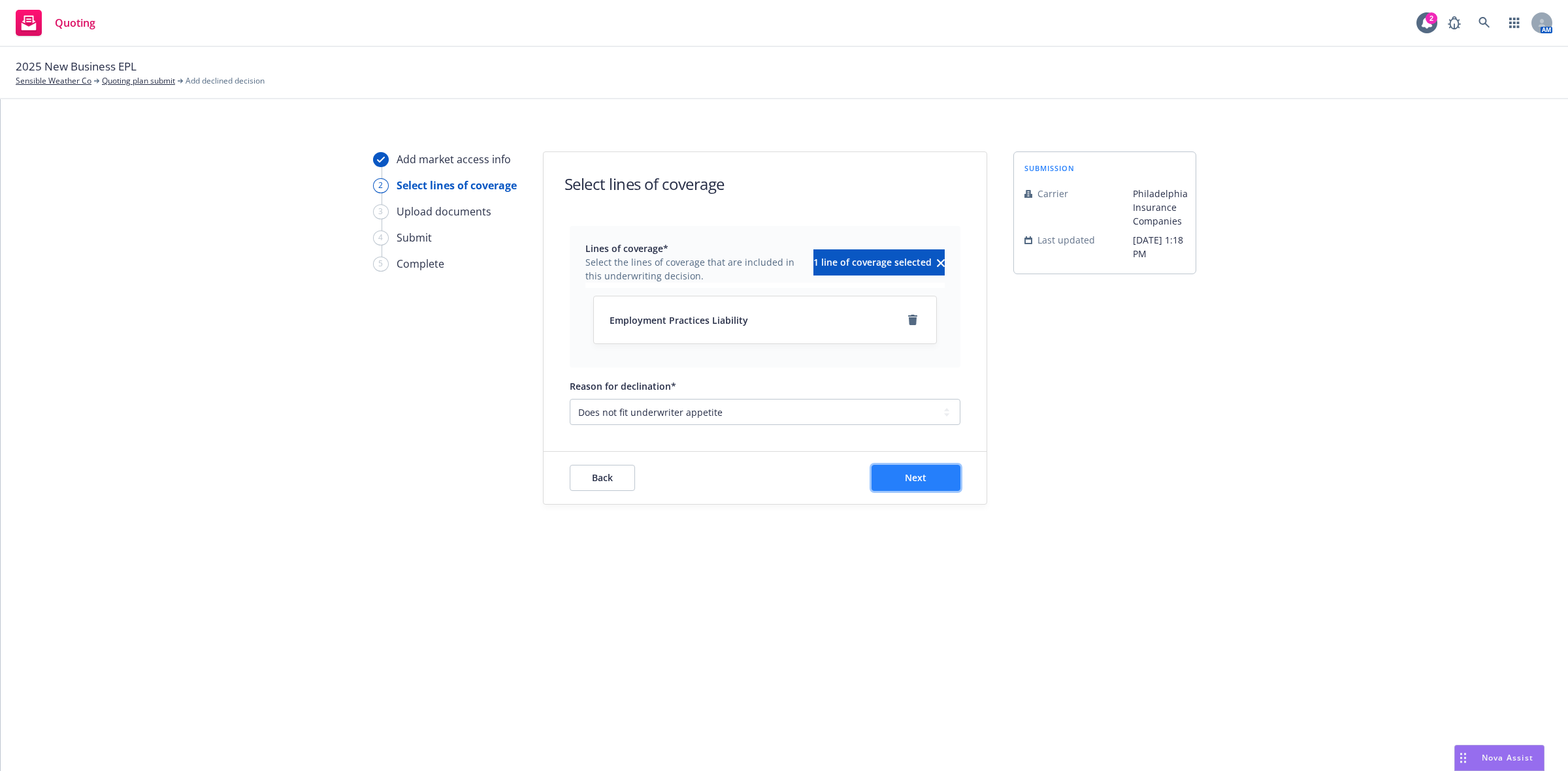
click at [936, 476] on button "Next" at bounding box center [916, 478] width 89 height 27
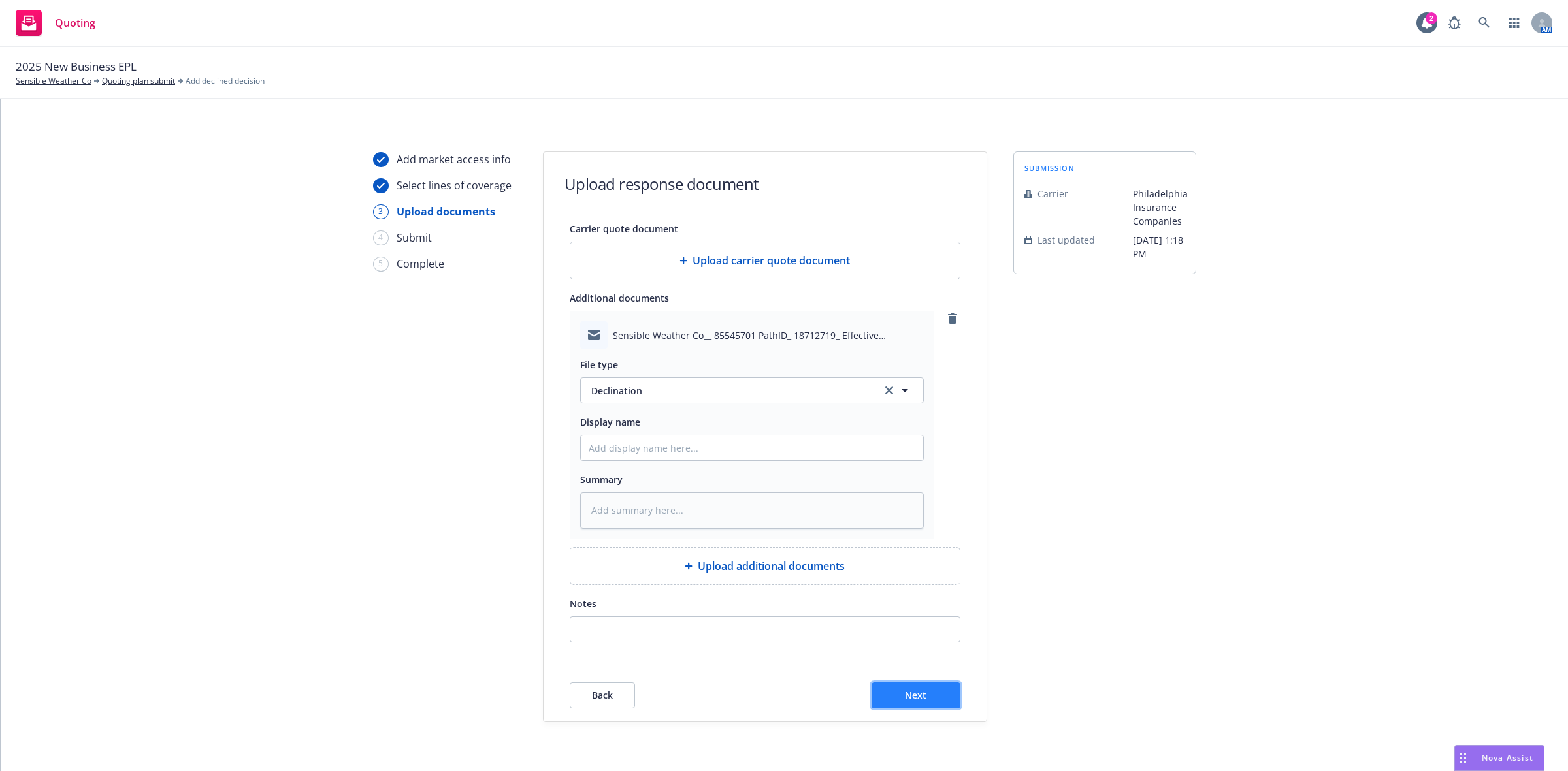
click at [886, 691] on button "Next" at bounding box center [916, 695] width 89 height 27
type textarea "x"
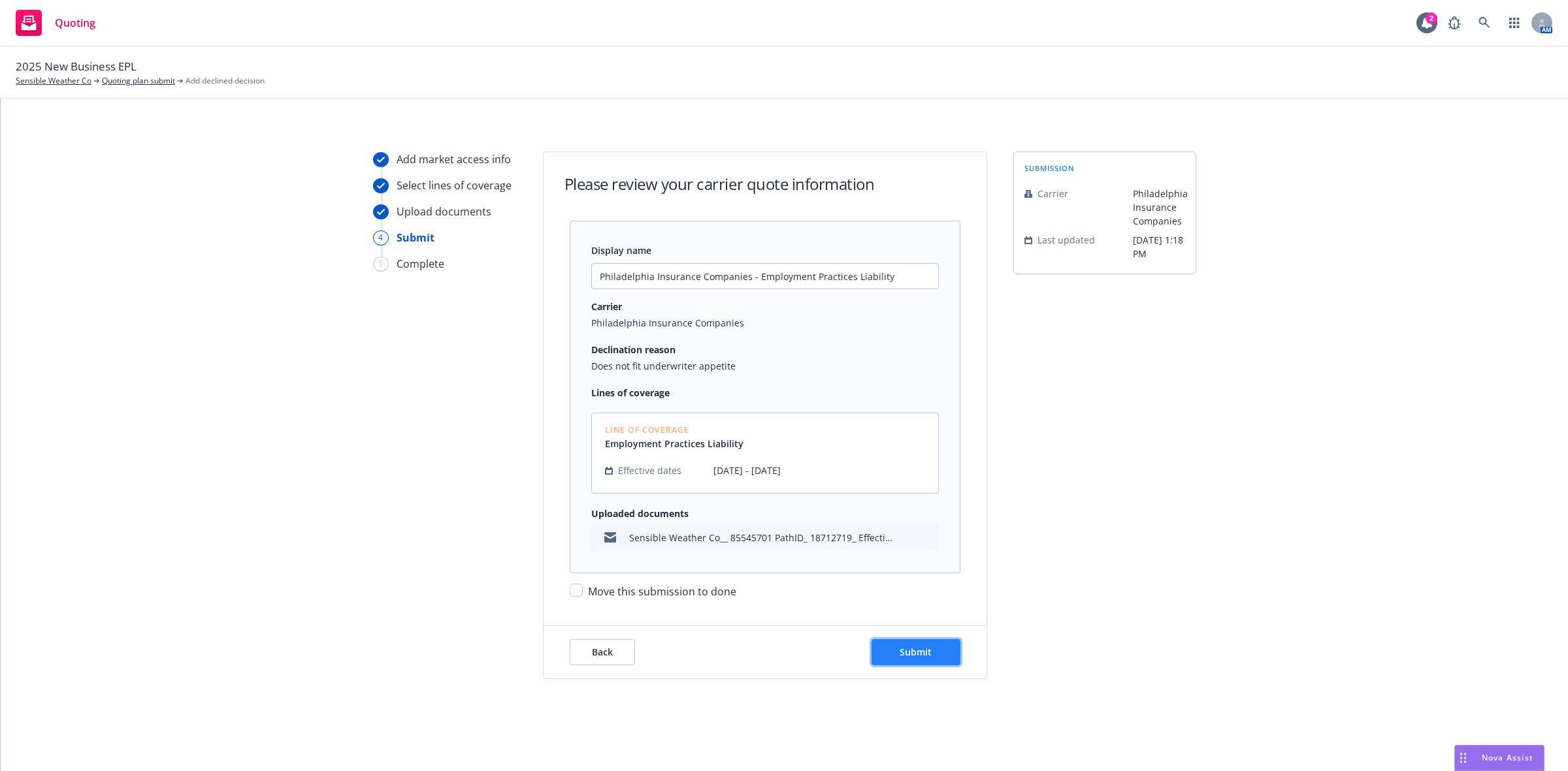
click at [911, 644] on button "Submit" at bounding box center [916, 652] width 89 height 27
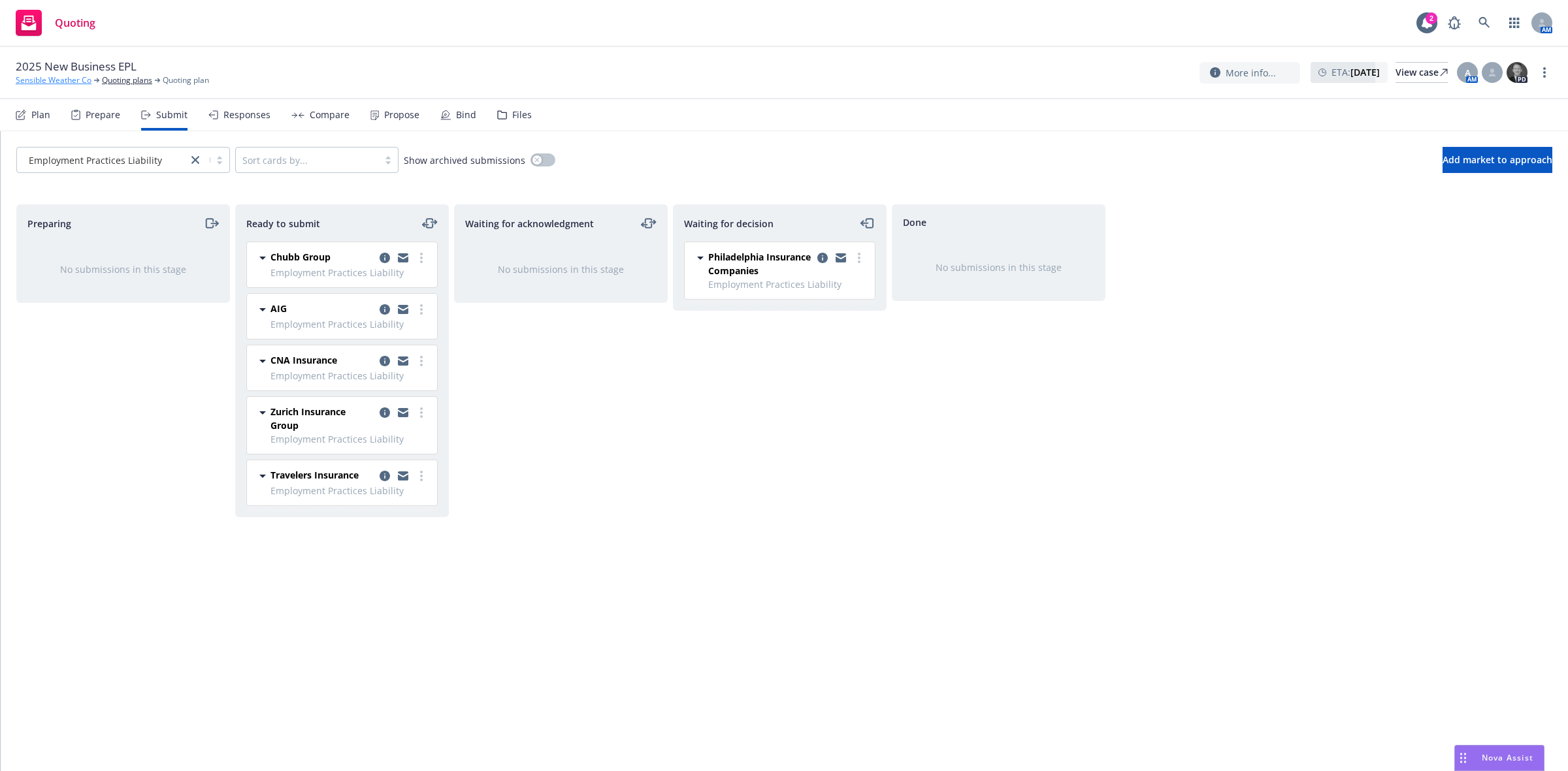
click at [73, 80] on link "Sensible Weather Co" at bounding box center [53, 81] width 76 height 12
